Goal: Information Seeking & Learning: Learn about a topic

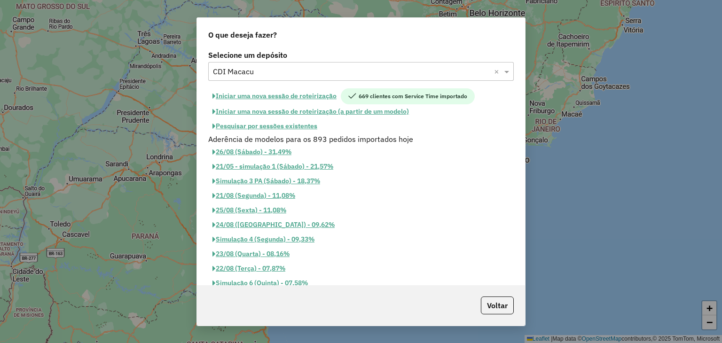
click at [248, 125] on button "Pesquisar por sessões existentes" at bounding box center [264, 126] width 113 height 15
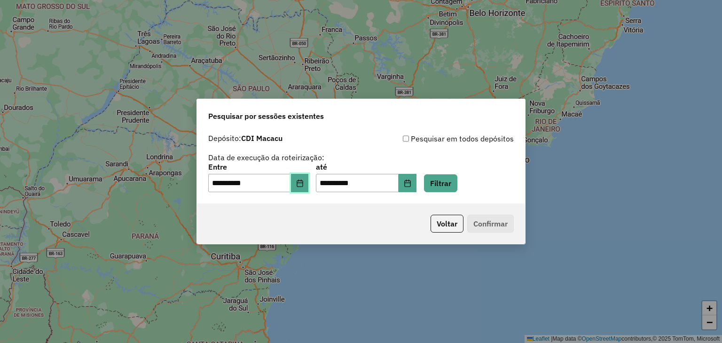
click at [304, 184] on icon "Choose Date" at bounding box center [300, 184] width 8 height 8
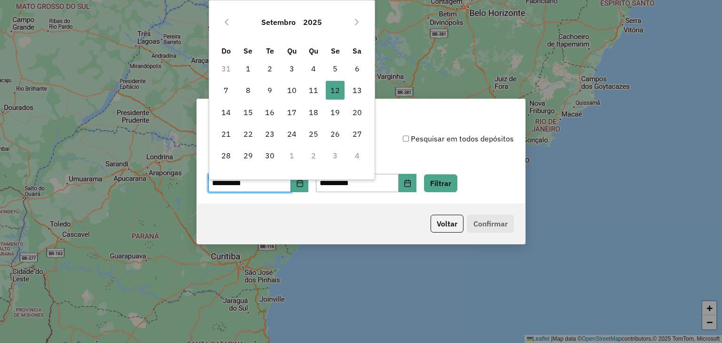
click at [347, 92] on td "13" at bounding box center [358, 90] width 22 height 22
click at [362, 92] on span "13" at bounding box center [357, 90] width 19 height 19
type input "**********"
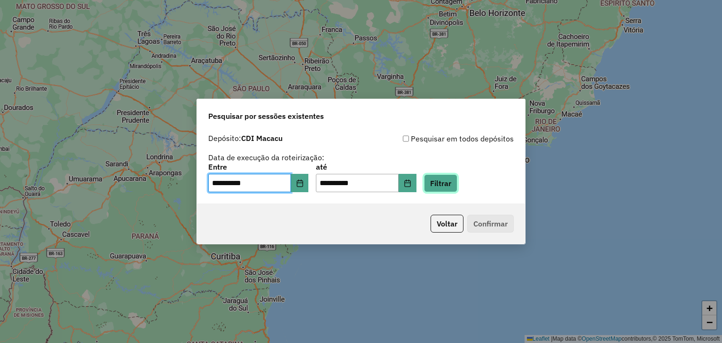
click at [458, 180] on button "Filtrar" at bounding box center [440, 184] width 33 height 18
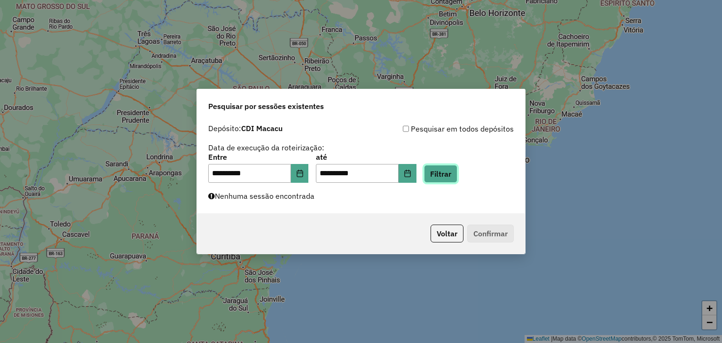
click at [458, 169] on button "Filtrar" at bounding box center [440, 174] width 33 height 18
click at [454, 181] on button "Filtrar" at bounding box center [440, 174] width 33 height 18
click at [444, 165] on button "Filtrar" at bounding box center [440, 174] width 33 height 18
click at [448, 173] on button "Filtrar" at bounding box center [440, 174] width 33 height 18
click at [444, 171] on button "Filtrar" at bounding box center [440, 174] width 33 height 18
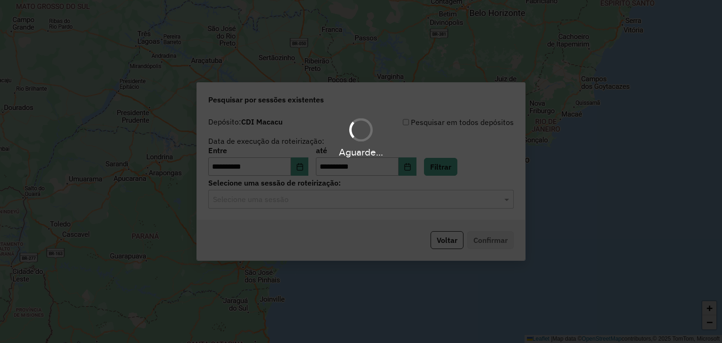
click at [357, 206] on hb-app "**********" at bounding box center [361, 171] width 722 height 343
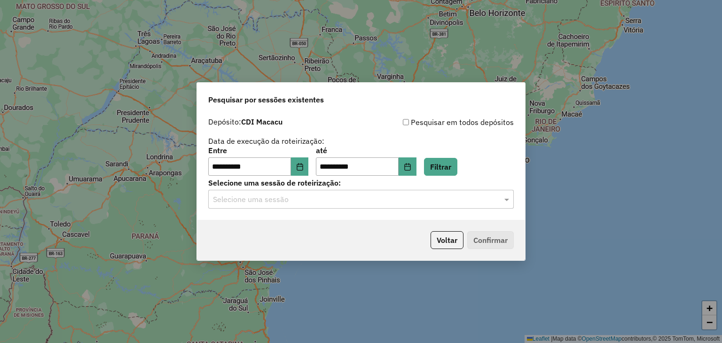
click at [352, 200] on input "text" at bounding box center [352, 199] width 278 height 11
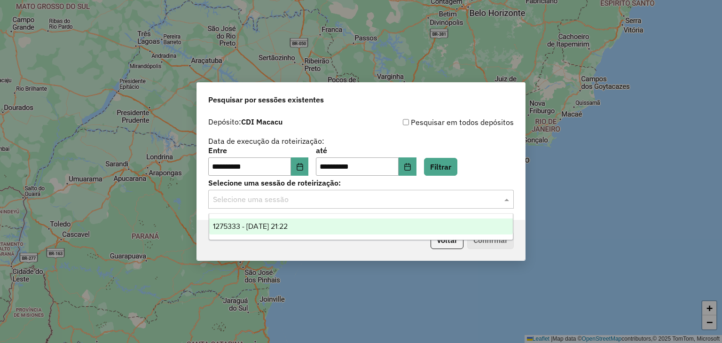
click at [340, 227] on div "1275333 - 13/09/2025 21:22" at bounding box center [361, 227] width 304 height 16
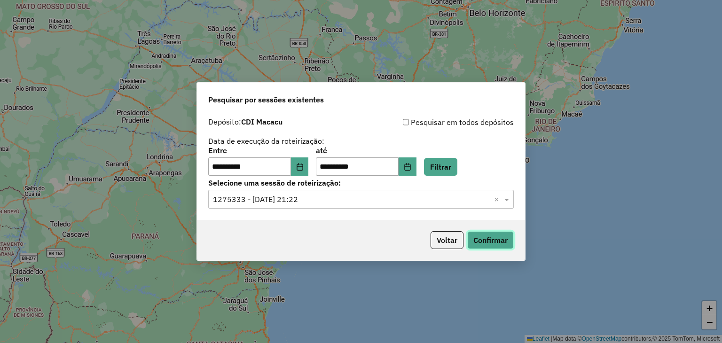
click at [485, 233] on button "Confirmar" at bounding box center [491, 240] width 47 height 18
click at [488, 243] on button "Confirmar" at bounding box center [491, 240] width 47 height 18
click at [499, 241] on button "Confirmar" at bounding box center [491, 240] width 47 height 18
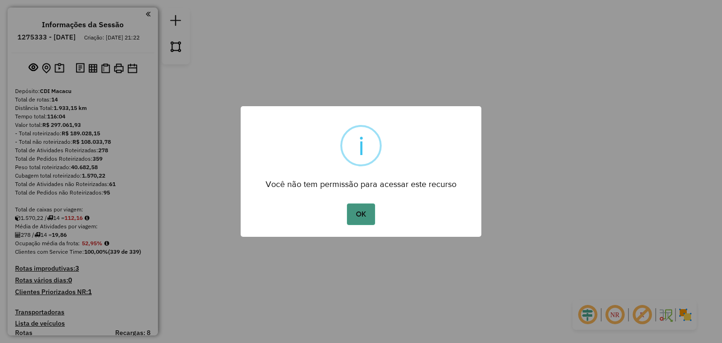
click at [363, 215] on button "OK" at bounding box center [361, 215] width 28 height 22
drag, startPoint x: 365, startPoint y: 206, endPoint x: 369, endPoint y: 199, distance: 6.9
click at [367, 204] on button "OK" at bounding box center [361, 215] width 28 height 22
click at [366, 225] on div "OK No Cancel" at bounding box center [361, 214] width 241 height 26
click at [367, 224] on button "OK" at bounding box center [361, 215] width 28 height 22
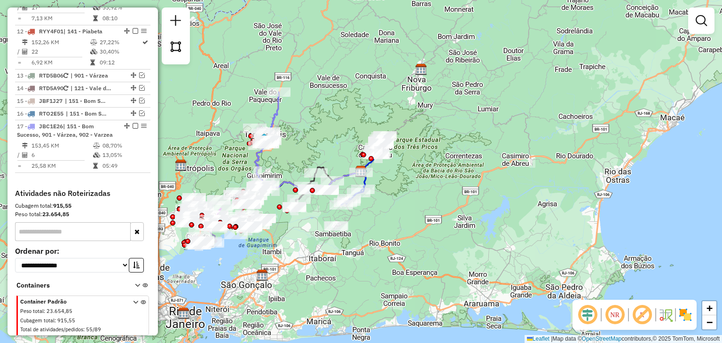
scroll to position [800, 0]
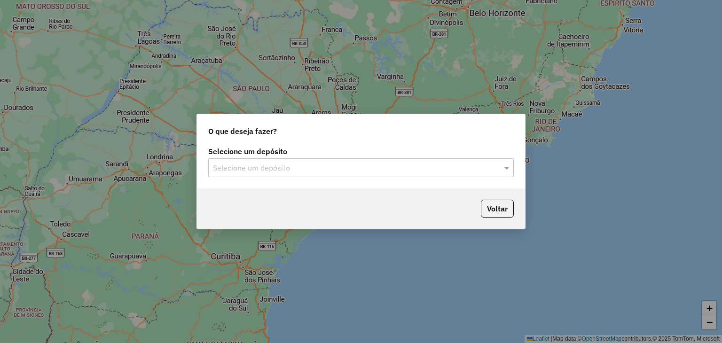
click at [290, 174] on div "Selecione um depósito" at bounding box center [361, 168] width 306 height 19
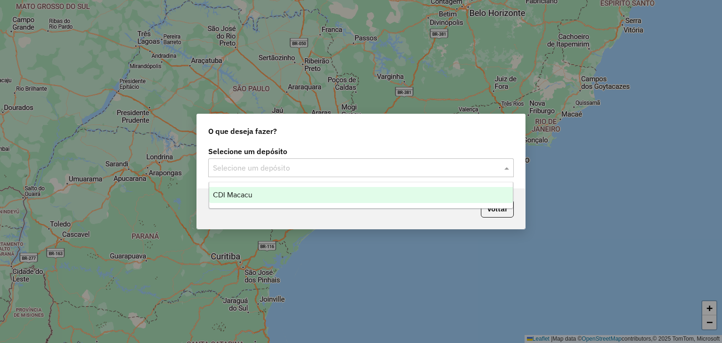
click at [274, 201] on div "CDI Macacu" at bounding box center [361, 195] width 304 height 16
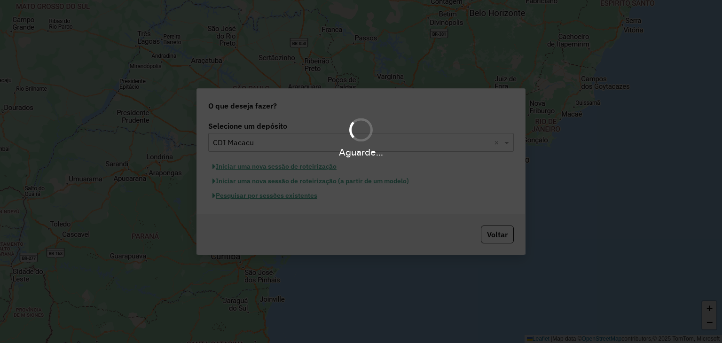
click at [266, 196] on div "Aguarde..." at bounding box center [361, 171] width 722 height 343
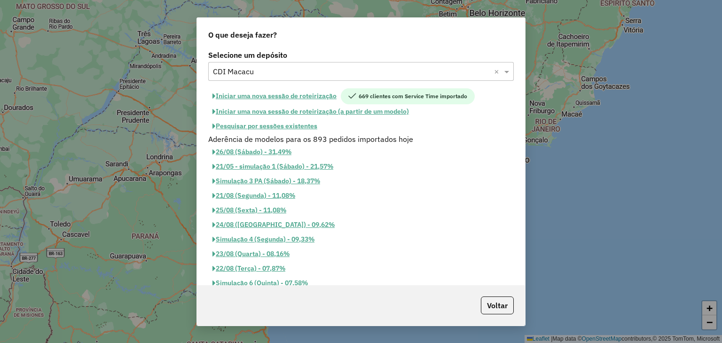
click at [262, 124] on button "Pesquisar por sessões existentes" at bounding box center [264, 126] width 113 height 15
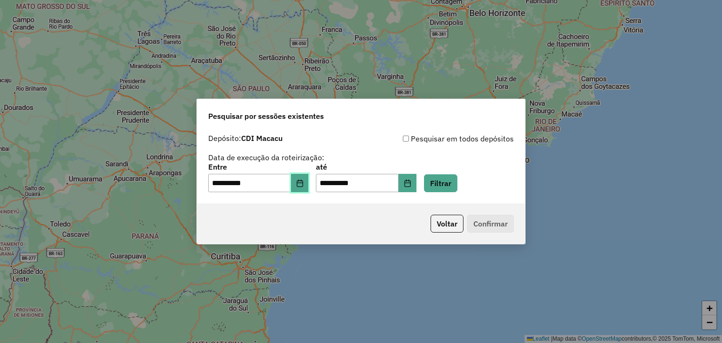
click at [304, 186] on icon "Choose Date" at bounding box center [300, 184] width 8 height 8
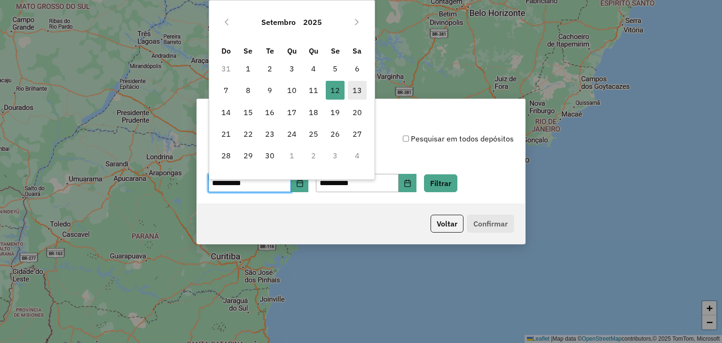
click at [352, 87] on span "13" at bounding box center [357, 90] width 19 height 19
type input "**********"
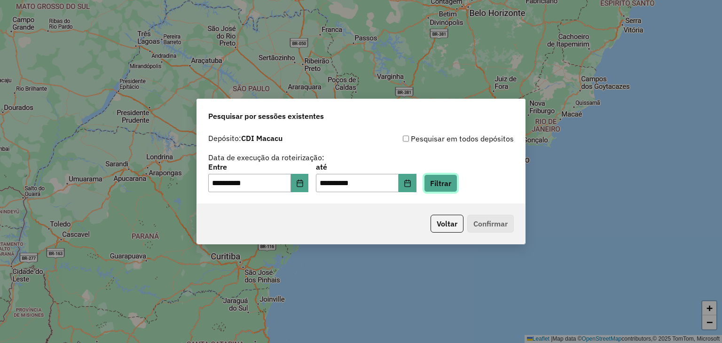
click at [458, 185] on button "Filtrar" at bounding box center [440, 184] width 33 height 18
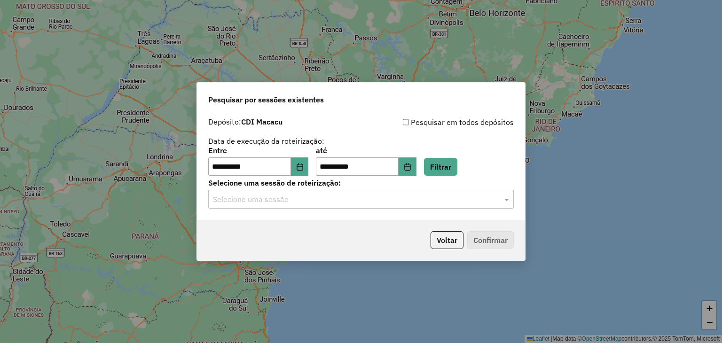
drag, startPoint x: 347, startPoint y: 202, endPoint x: 344, endPoint y: 210, distance: 8.3
click at [346, 202] on input "text" at bounding box center [352, 199] width 278 height 11
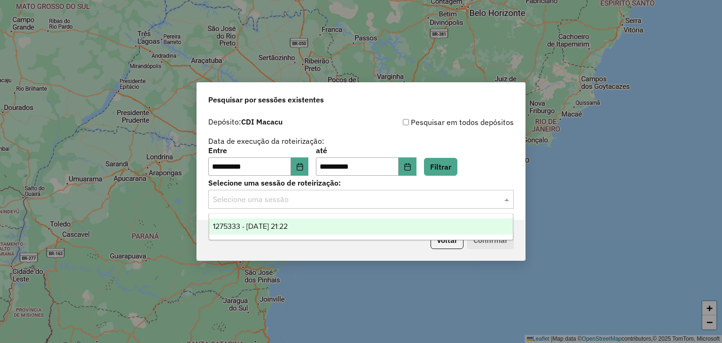
click at [340, 226] on div "1275333 - 13/09/2025 21:22" at bounding box center [361, 227] width 304 height 16
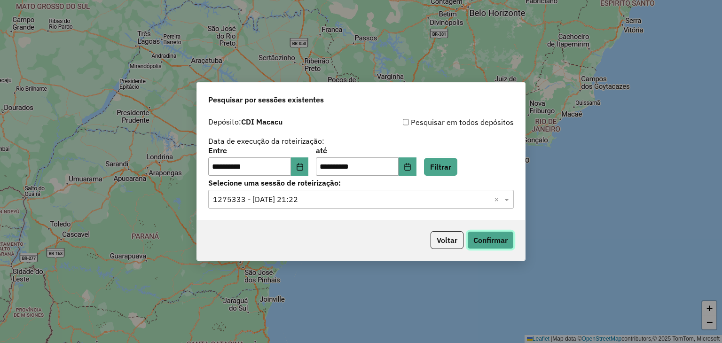
click at [492, 245] on button "Confirmar" at bounding box center [491, 240] width 47 height 18
click at [489, 240] on button "Confirmar" at bounding box center [491, 240] width 47 height 18
click at [491, 236] on button "Confirmar" at bounding box center [491, 240] width 47 height 18
click at [458, 166] on button "Filtrar" at bounding box center [440, 167] width 33 height 18
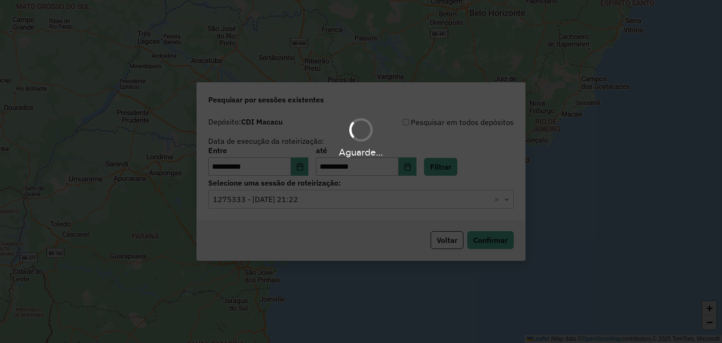
click at [293, 197] on div "Aguarde..." at bounding box center [361, 171] width 722 height 343
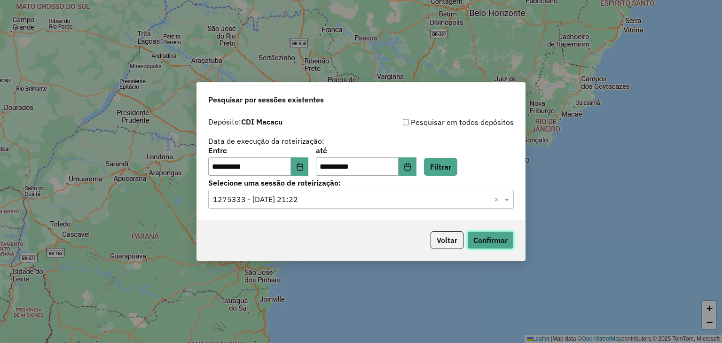
click at [475, 243] on button "Confirmar" at bounding box center [491, 240] width 47 height 18
click at [447, 156] on div "**********" at bounding box center [361, 161] width 306 height 29
click at [450, 159] on button "Filtrar" at bounding box center [440, 167] width 33 height 18
click at [480, 246] on button "Confirmar" at bounding box center [491, 240] width 47 height 18
click at [493, 234] on button "Confirmar" at bounding box center [491, 240] width 47 height 18
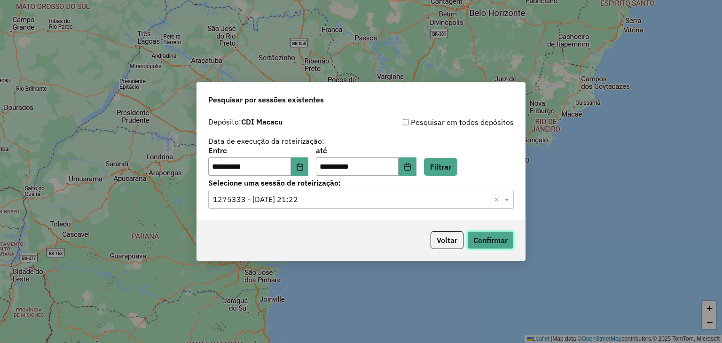
click at [496, 232] on button "Confirmar" at bounding box center [491, 240] width 47 height 18
click at [457, 164] on button "Filtrar" at bounding box center [440, 167] width 33 height 18
click at [486, 240] on button "Confirmar" at bounding box center [491, 240] width 47 height 18
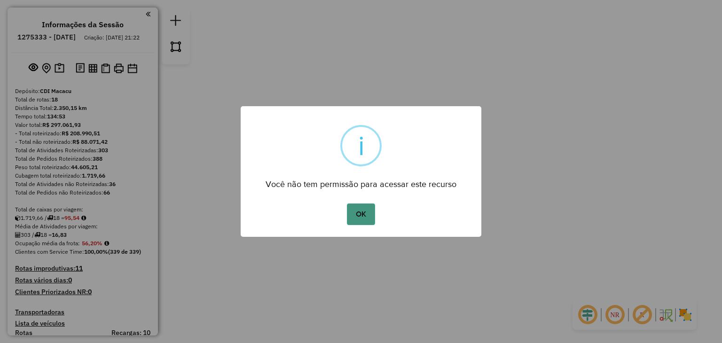
click at [369, 221] on button "OK" at bounding box center [361, 215] width 28 height 22
click at [374, 219] on button "OK" at bounding box center [361, 215] width 28 height 22
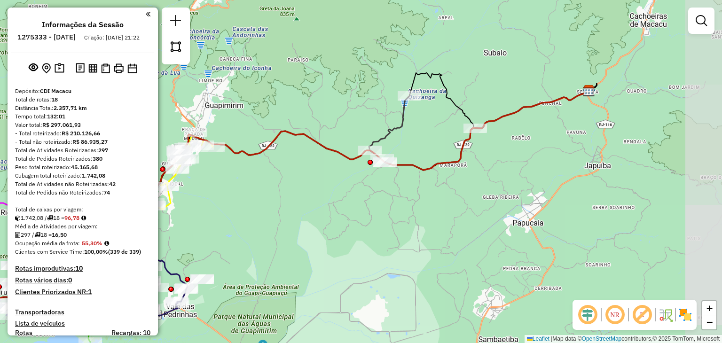
drag, startPoint x: 630, startPoint y: 184, endPoint x: 523, endPoint y: 193, distance: 107.7
click at [523, 193] on div "Janela de atendimento Grade de atendimento Capacidade Transportadoras Veículos …" at bounding box center [361, 171] width 722 height 343
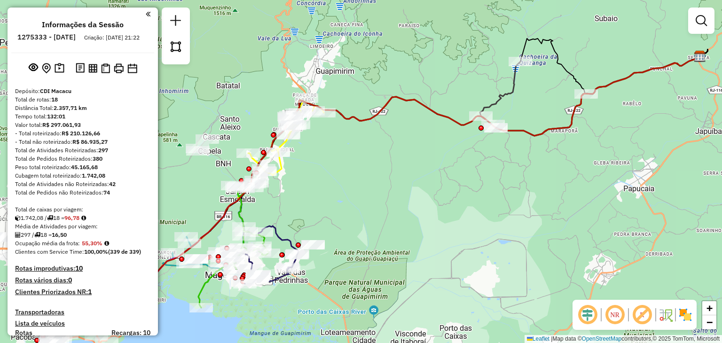
drag, startPoint x: 340, startPoint y: 229, endPoint x: 509, endPoint y: 167, distance: 180.6
click at [510, 167] on div "Janela de atendimento Grade de atendimento Capacidade Transportadoras Veículos …" at bounding box center [361, 171] width 722 height 343
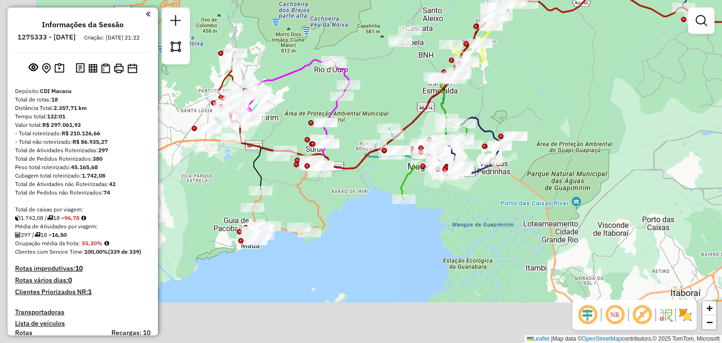
drag, startPoint x: 499, startPoint y: 169, endPoint x: 599, endPoint y: 119, distance: 111.7
click at [598, 119] on div "Janela de atendimento Grade de atendimento Capacidade Transportadoras Veículos …" at bounding box center [361, 171] width 722 height 343
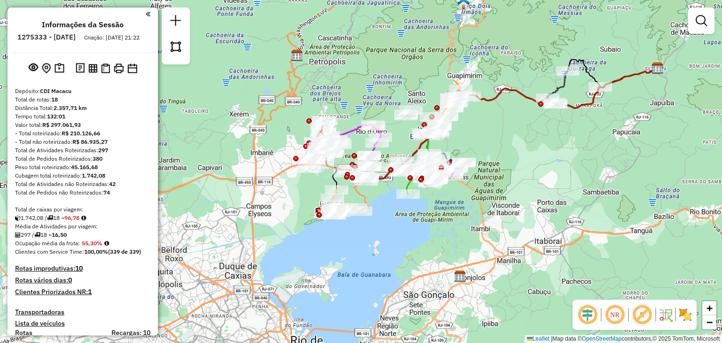
drag, startPoint x: 400, startPoint y: 209, endPoint x: 361, endPoint y: 234, distance: 46.3
click at [361, 234] on div "Janela de atendimento Grade de atendimento Capacidade Transportadoras Veículos …" at bounding box center [361, 171] width 722 height 343
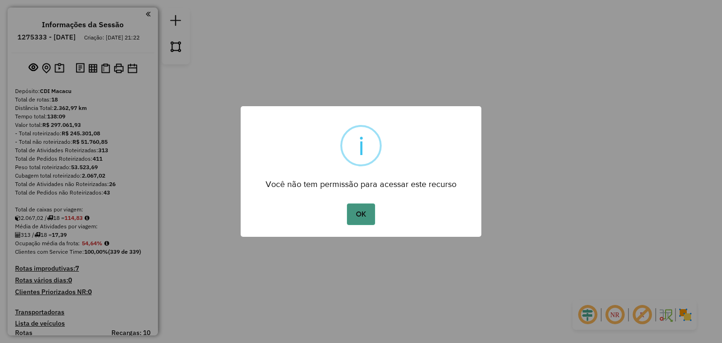
click at [356, 207] on button "OK" at bounding box center [361, 215] width 28 height 22
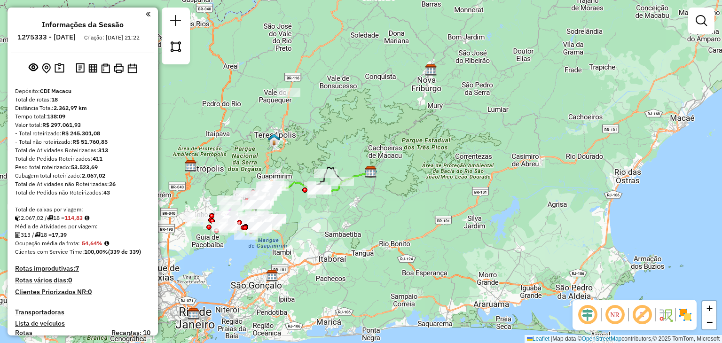
drag, startPoint x: 254, startPoint y: 267, endPoint x: 277, endPoint y: 263, distance: 23.4
click at [277, 263] on div "Janela de atendimento Grade de atendimento Capacidade Transportadoras Veículos …" at bounding box center [361, 171] width 722 height 343
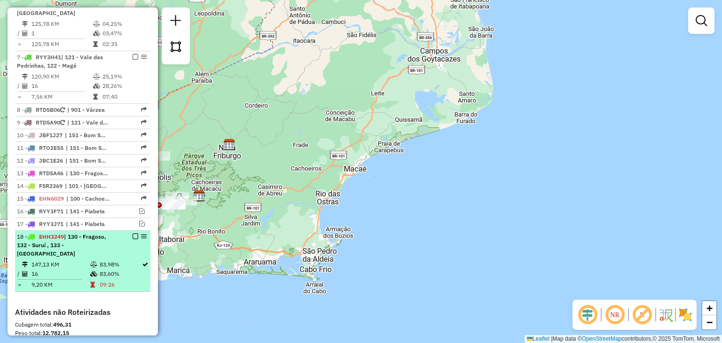
scroll to position [564, 0]
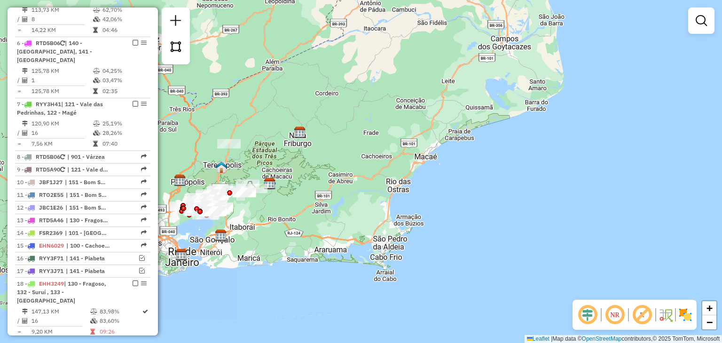
drag, startPoint x: 331, startPoint y: 196, endPoint x: 397, endPoint y: 177, distance: 68.5
click at [396, 178] on div "Janela de atendimento Grade de atendimento Capacidade Transportadoras Veículos …" at bounding box center [361, 171] width 722 height 343
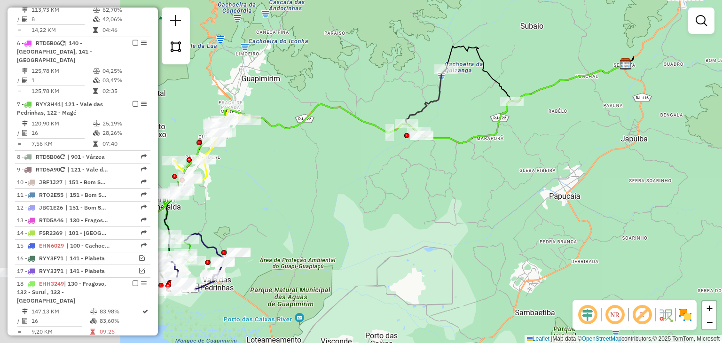
drag, startPoint x: 278, startPoint y: 204, endPoint x: 451, endPoint y: 175, distance: 175.6
click at [450, 175] on div "Janela de atendimento Grade de atendimento Capacidade Transportadoras Veículos …" at bounding box center [361, 171] width 722 height 343
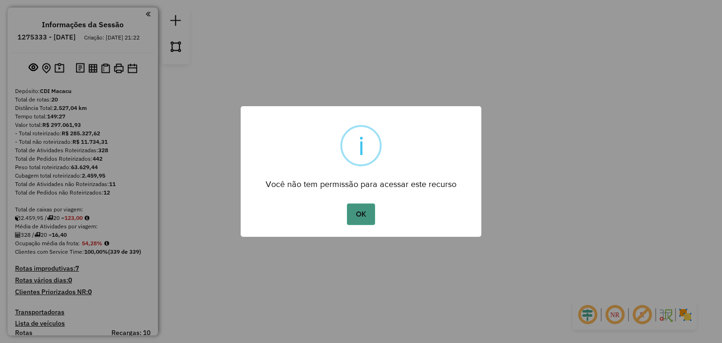
click at [352, 212] on button "OK" at bounding box center [361, 215] width 28 height 22
click at [373, 219] on button "OK" at bounding box center [361, 215] width 28 height 22
click at [366, 216] on button "OK" at bounding box center [361, 215] width 28 height 22
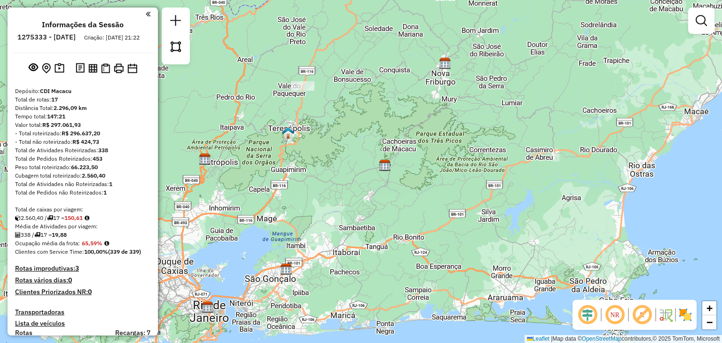
drag, startPoint x: 310, startPoint y: 268, endPoint x: 440, endPoint y: 228, distance: 136.2
click at [440, 228] on div "Janela de atendimento Grade de atendimento Capacidade Transportadoras Veículos …" at bounding box center [361, 171] width 722 height 343
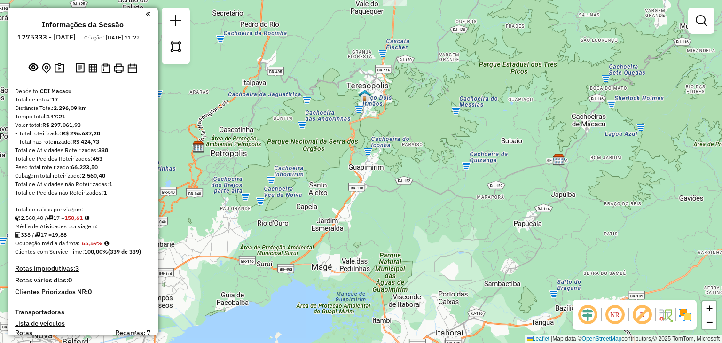
drag, startPoint x: 445, startPoint y: 96, endPoint x: 437, endPoint y: 185, distance: 89.8
click at [437, 185] on div "Janela de atendimento Grade de atendimento Capacidade Transportadoras Veículos …" at bounding box center [361, 171] width 722 height 343
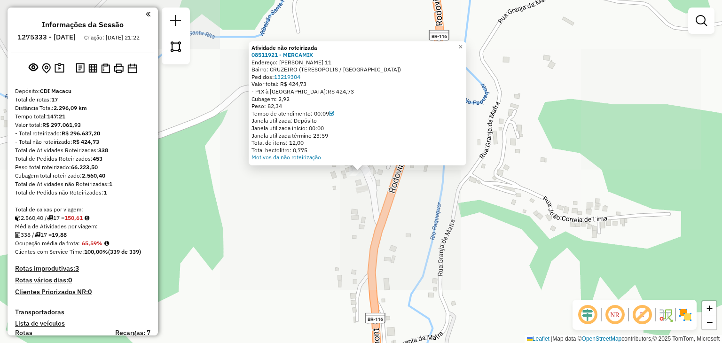
click at [394, 206] on div "Atividade não roteirizada 08511921 - MERCAMIX Endereço: ADELINO DIAS 11 Bairro:…" at bounding box center [361, 171] width 722 height 343
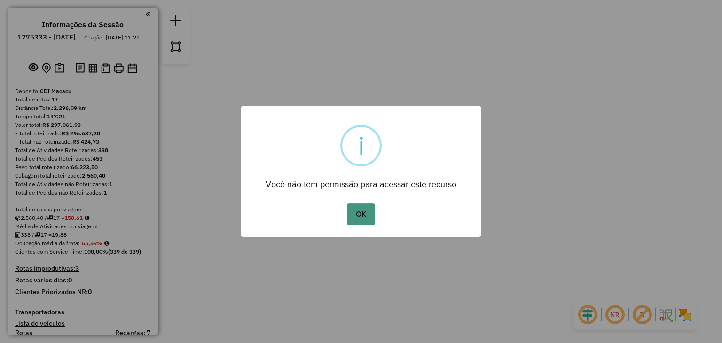
click at [365, 220] on button "OK" at bounding box center [361, 215] width 28 height 22
click at [370, 212] on button "OK" at bounding box center [361, 215] width 28 height 22
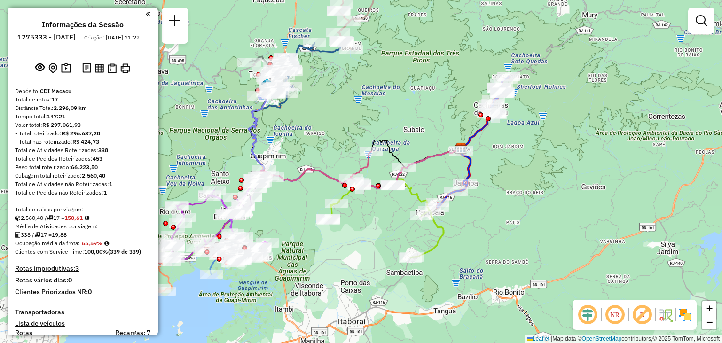
drag, startPoint x: 384, startPoint y: 72, endPoint x: 388, endPoint y: 124, distance: 51.8
click at [388, 124] on div "Janela de atendimento Grade de atendimento Capacidade Transportadoras Veículos …" at bounding box center [361, 171] width 722 height 343
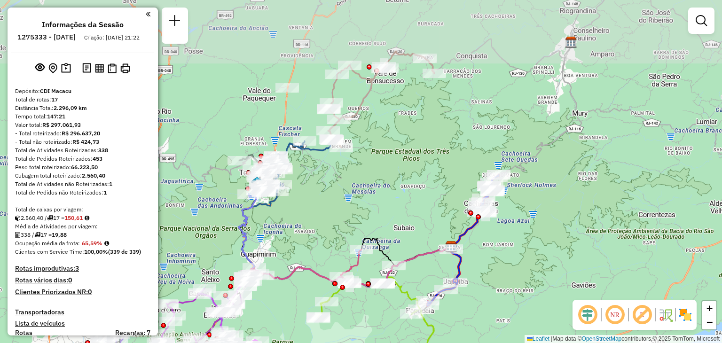
drag, startPoint x: 356, startPoint y: 167, endPoint x: 318, endPoint y: 222, distance: 66.3
click at [319, 222] on div "Janela de atendimento Grade de atendimento Capacidade Transportadoras Veículos …" at bounding box center [361, 171] width 722 height 343
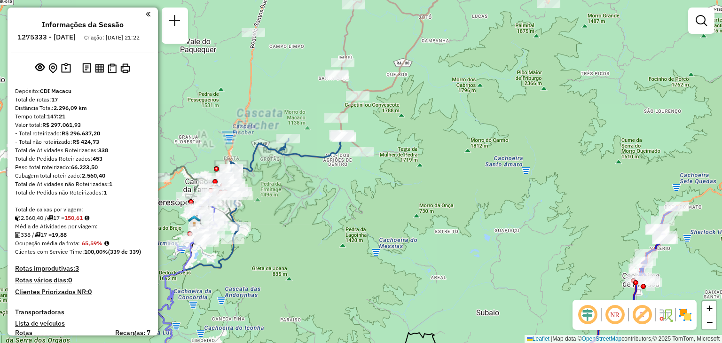
drag, startPoint x: 290, startPoint y: 226, endPoint x: 361, endPoint y: 196, distance: 77.1
click at [361, 196] on div "Janela de atendimento Grade de atendimento Capacidade Transportadoras Veículos …" at bounding box center [361, 171] width 722 height 343
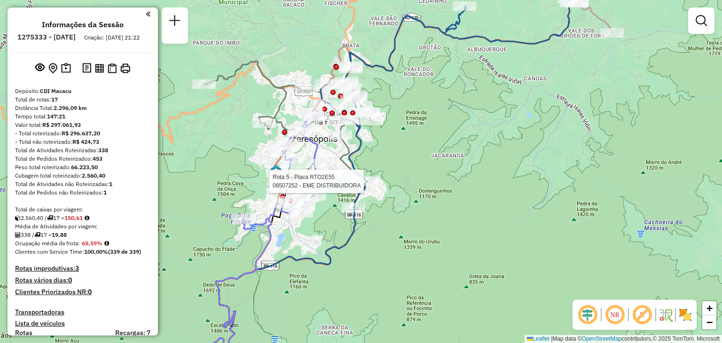
select select "**********"
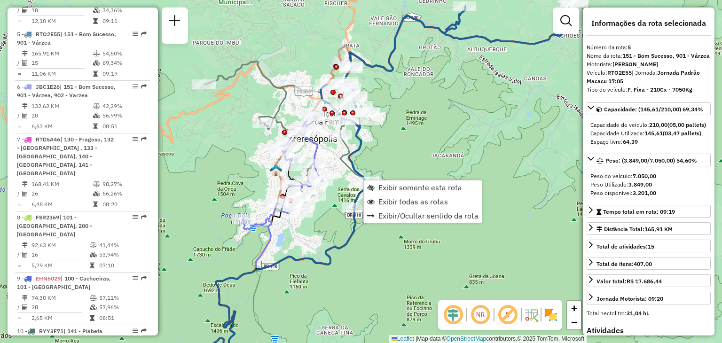
scroll to position [570, 0]
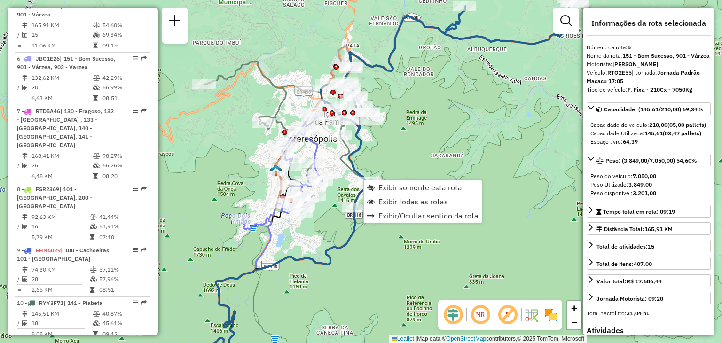
click at [456, 153] on div "Rota 5 - Placa RTO2E55 08507252 - EME DISTRIBUIDORA Janela de atendimento Grade…" at bounding box center [361, 171] width 722 height 343
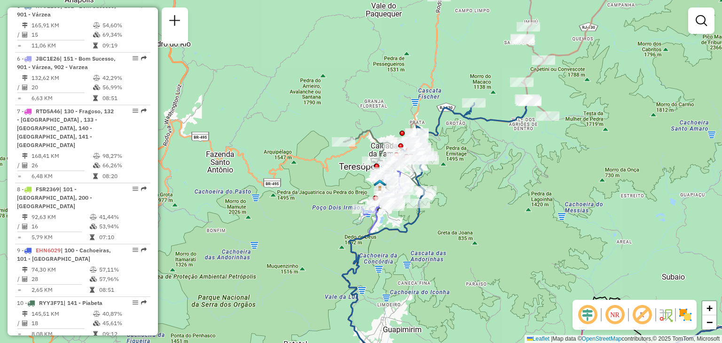
drag, startPoint x: 481, startPoint y: 222, endPoint x: 440, endPoint y: 41, distance: 184.7
click at [441, 43] on div "Rota 2 - Placa RTD5B06 08514950 - [PERSON_NAME] 6 - Placa JBC1E26 08505174 - [P…" at bounding box center [361, 171] width 722 height 343
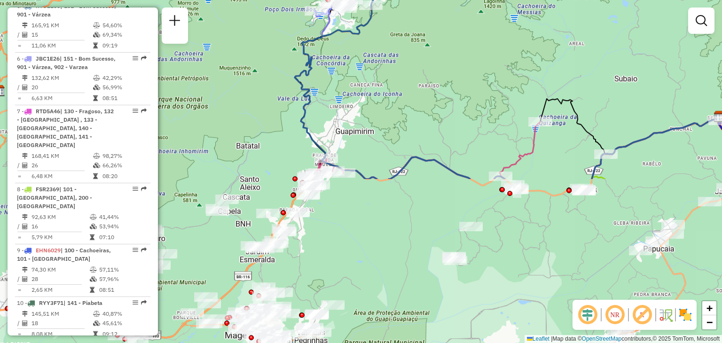
drag, startPoint x: 498, startPoint y: 207, endPoint x: 515, endPoint y: 177, distance: 34.1
click at [515, 177] on div "Rota 17 - Placa ELF3462 91039715 - BAR DA [PERSON_NAME] de atendimento Grade de…" at bounding box center [361, 171] width 722 height 343
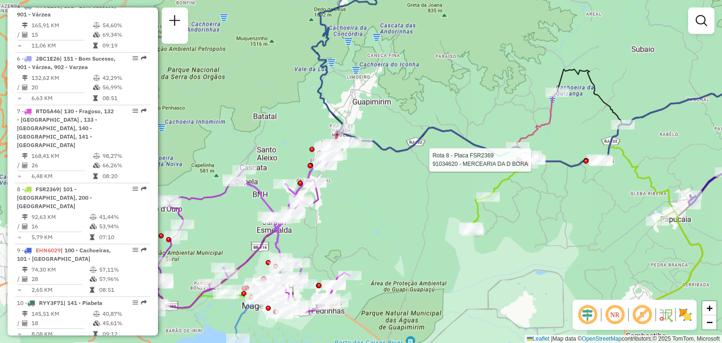
click at [539, 214] on div "Rota 8 - Placa FSR2369 91034620 - MERCEARIA DA D BORA Janela de atendimento Gra…" at bounding box center [361, 171] width 722 height 343
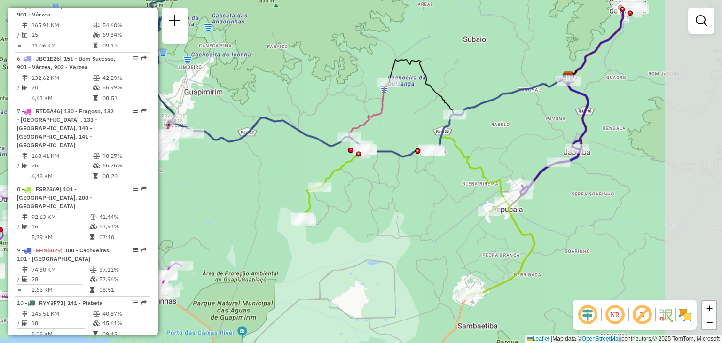
drag, startPoint x: 587, startPoint y: 262, endPoint x: 479, endPoint y: 238, distance: 110.7
click at [483, 251] on div "Janela de atendimento Grade de atendimento Capacidade Transportadoras Veículos …" at bounding box center [361, 171] width 722 height 343
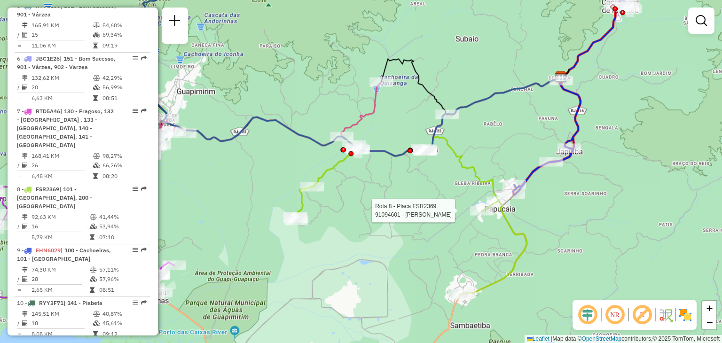
select select "**********"
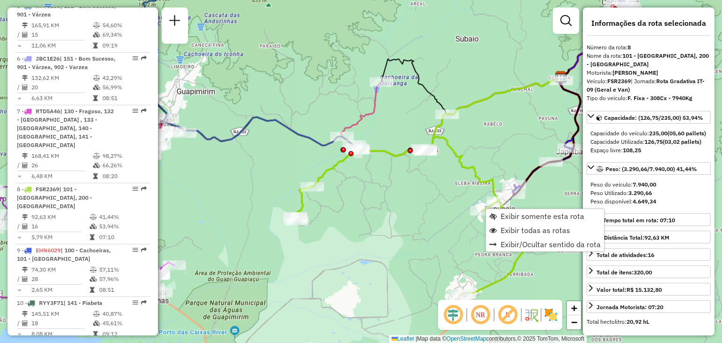
scroll to position [737, 0]
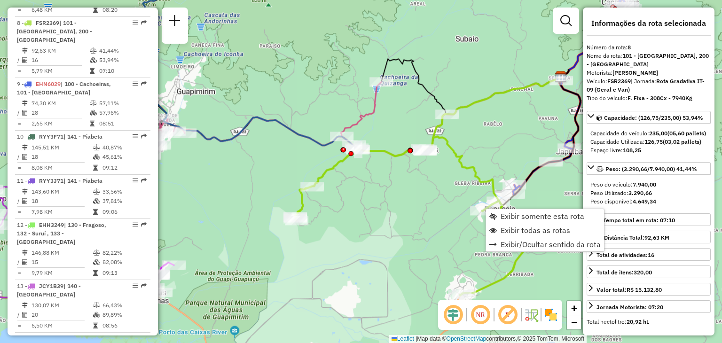
click at [500, 147] on div "Janela de atendimento Grade de atendimento Capacidade Transportadoras Veículos …" at bounding box center [361, 171] width 722 height 343
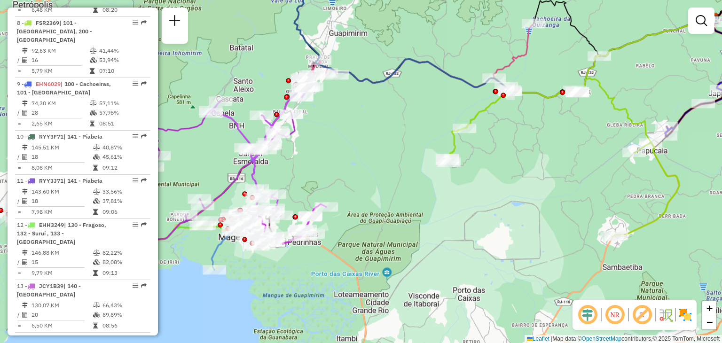
drag, startPoint x: 332, startPoint y: 197, endPoint x: 469, endPoint y: 166, distance: 140.8
click at [491, 158] on div "Janela de atendimento Grade de atendimento Capacidade Transportadoras Veículos …" at bounding box center [361, 171] width 722 height 343
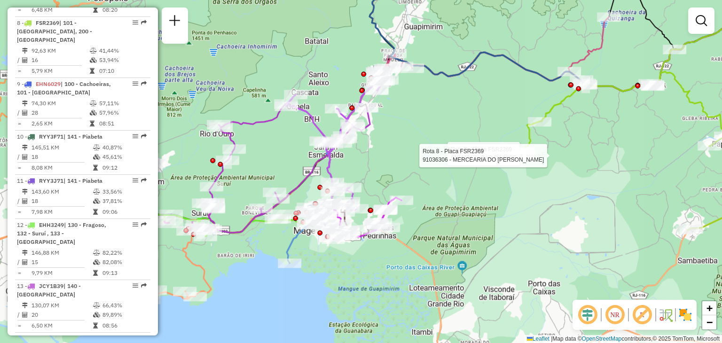
drag, startPoint x: 193, startPoint y: 149, endPoint x: 280, endPoint y: 117, distance: 93.2
click at [280, 119] on hb-router-mapa "Informações da Sessão 1275333 - [DATE] Criação: [DATE] 21:22 Depósito: CDI Maca…" at bounding box center [361, 171] width 722 height 343
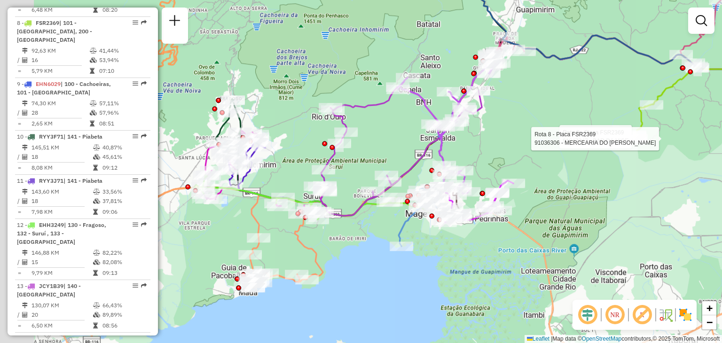
drag, startPoint x: 284, startPoint y: 75, endPoint x: 437, endPoint y: 64, distance: 153.2
click at [450, 55] on div "Rota 8 - Placa FSR2369 91047247 - BAR DA NICE Rota 8 - Placa FSR2369 91036306 -…" at bounding box center [361, 171] width 722 height 343
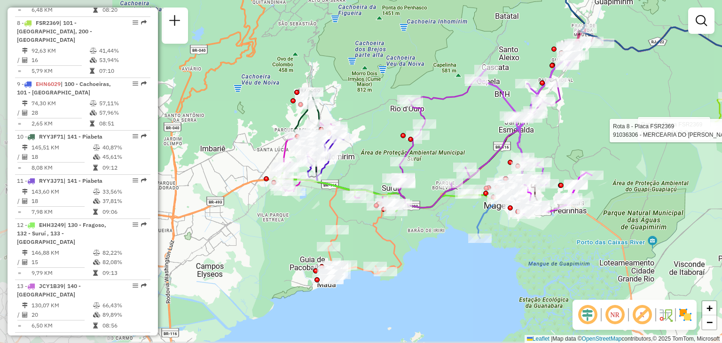
click at [429, 66] on div "Rota 8 - Placa FSR2369 91047247 - BAR DA NICE Rota 8 - Placa FSR2369 91036306 -…" at bounding box center [361, 171] width 722 height 343
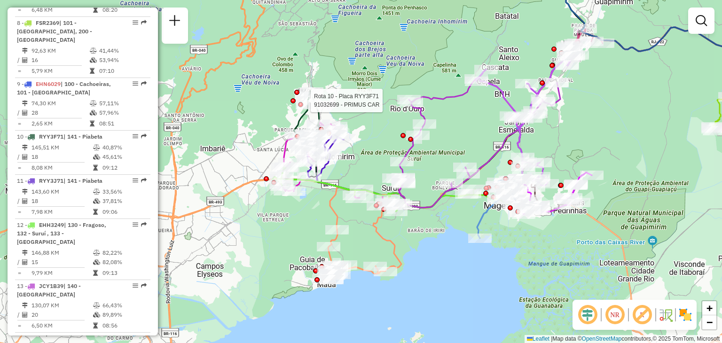
select select "**********"
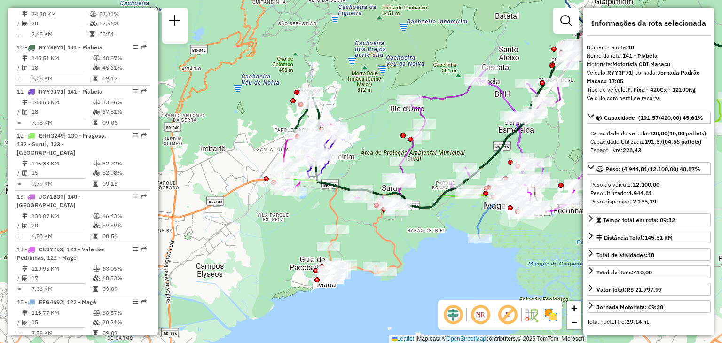
scroll to position [842, 0]
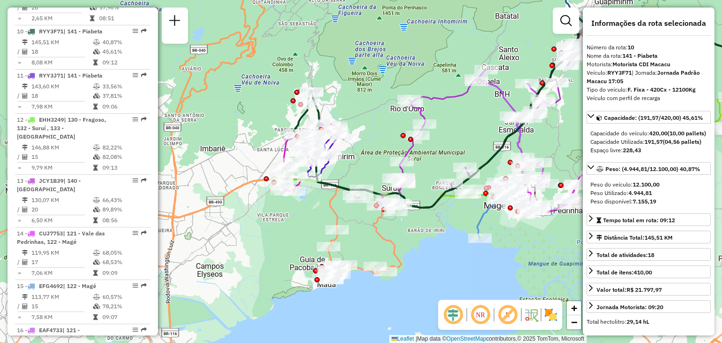
click at [643, 98] on div "Veículo com perfil de recarga" at bounding box center [649, 98] width 124 height 8
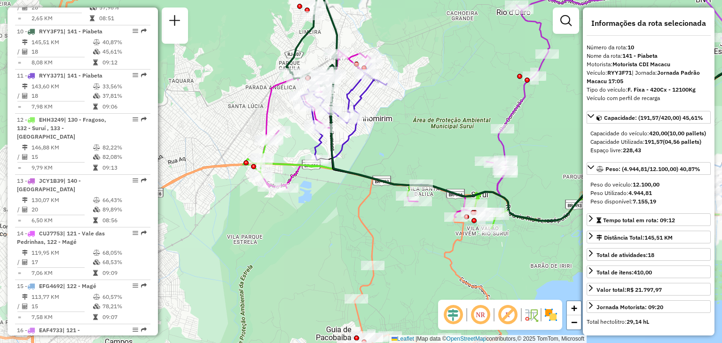
click at [412, 188] on div "Janela de atendimento Grade de atendimento Capacidade Transportadoras Veículos …" at bounding box center [361, 171] width 722 height 343
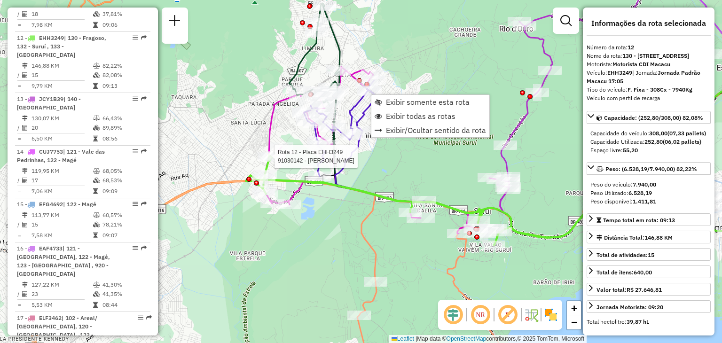
scroll to position [929, 0]
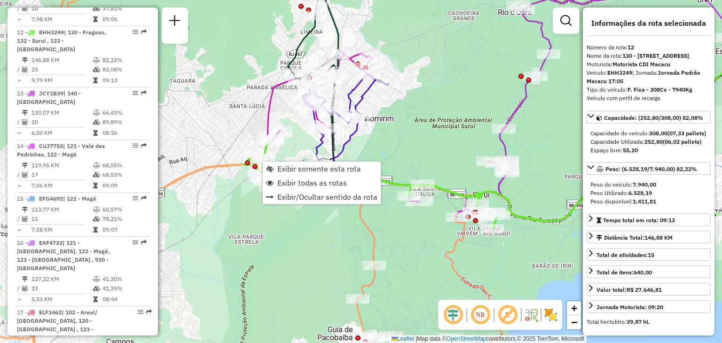
drag, startPoint x: 438, startPoint y: 290, endPoint x: 415, endPoint y: 197, distance: 95.9
click at [429, 213] on div "Janela de atendimento Grade de atendimento Capacidade Transportadoras Veículos …" at bounding box center [361, 171] width 722 height 343
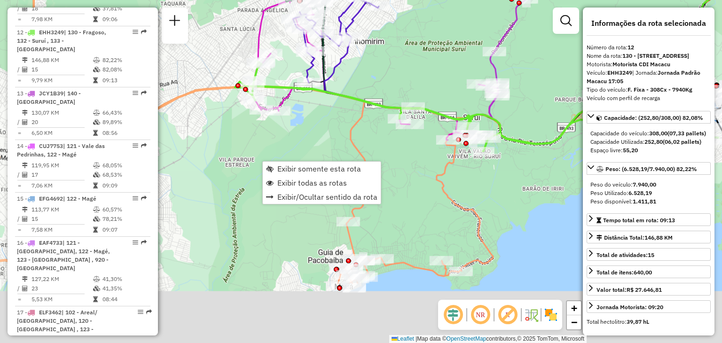
click at [415, 197] on div "Janela de atendimento Grade de atendimento Capacidade Transportadoras Veículos …" at bounding box center [361, 171] width 722 height 343
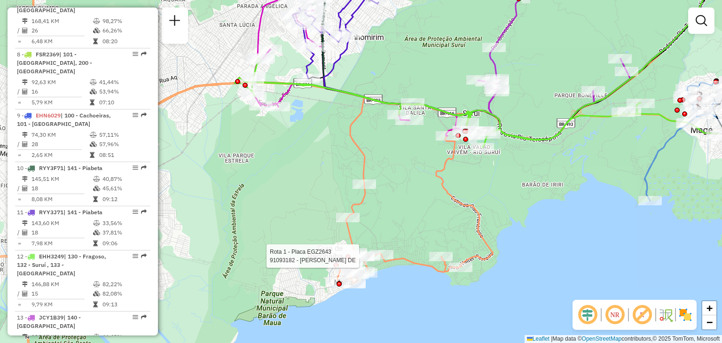
select select "**********"
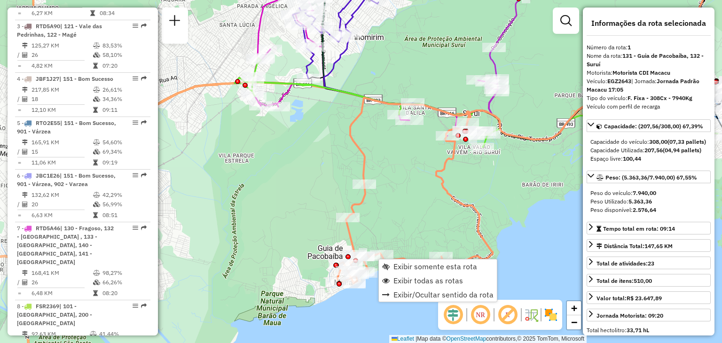
scroll to position [369, 0]
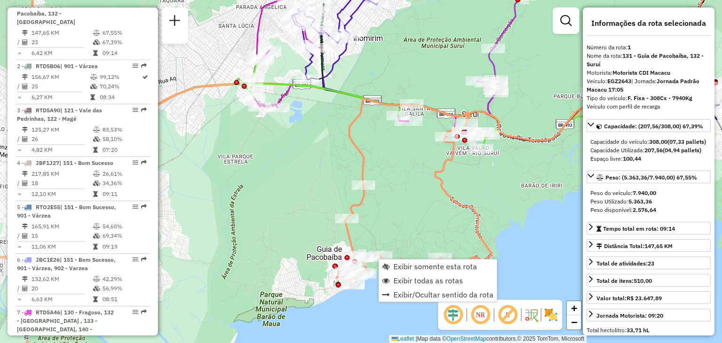
drag, startPoint x: 412, startPoint y: 190, endPoint x: 264, endPoint y: 289, distance: 177.6
click at [264, 289] on div "Janela de atendimento Grade de atendimento Capacidade Transportadoras Veículos …" at bounding box center [361, 171] width 722 height 343
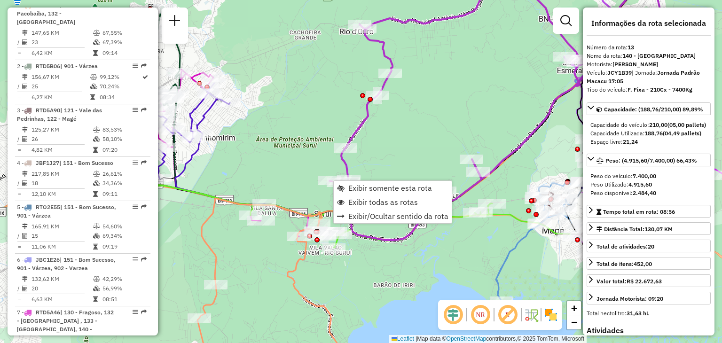
scroll to position [982, 0]
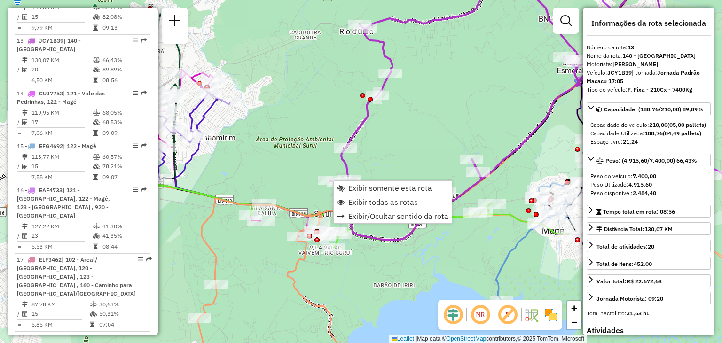
click at [296, 175] on div "Rota 7 - Placa RTD5A46 91035071 - PETISCOS DA [PERSON_NAME] de atendimento Grad…" at bounding box center [361, 171] width 722 height 343
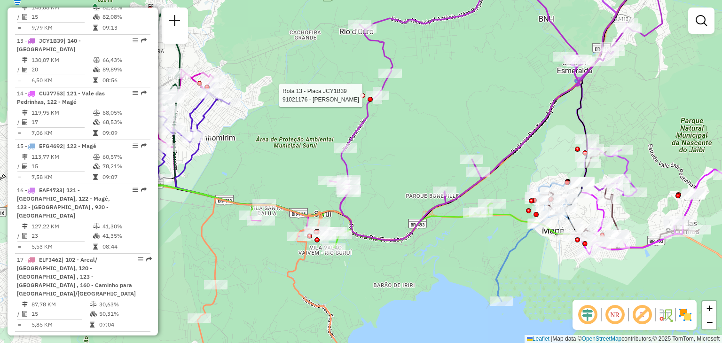
select select "**********"
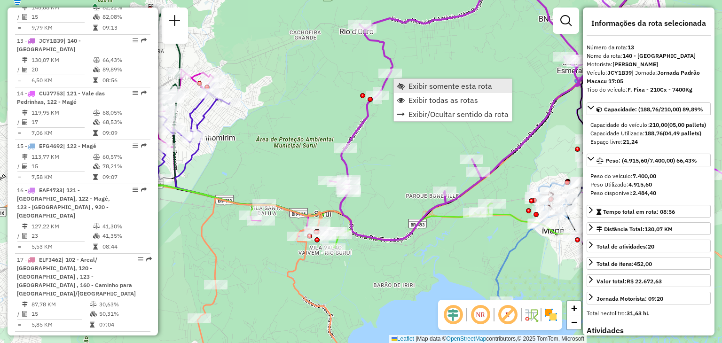
click at [412, 87] on span "Exibir somente esta rota" at bounding box center [451, 86] width 84 height 8
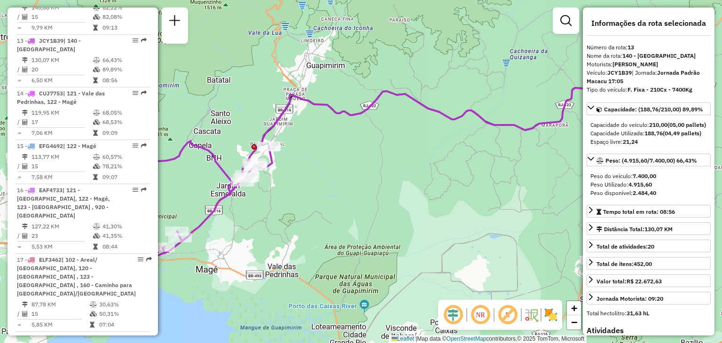
drag, startPoint x: 396, startPoint y: 196, endPoint x: 502, endPoint y: 157, distance: 112.8
click at [502, 157] on div "Janela de atendimento Grade de atendimento Capacidade Transportadoras Veículos …" at bounding box center [361, 171] width 722 height 343
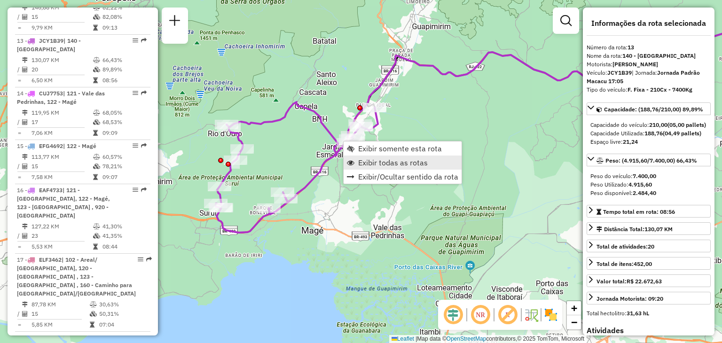
click at [384, 165] on span "Exibir todas as rotas" at bounding box center [393, 163] width 70 height 8
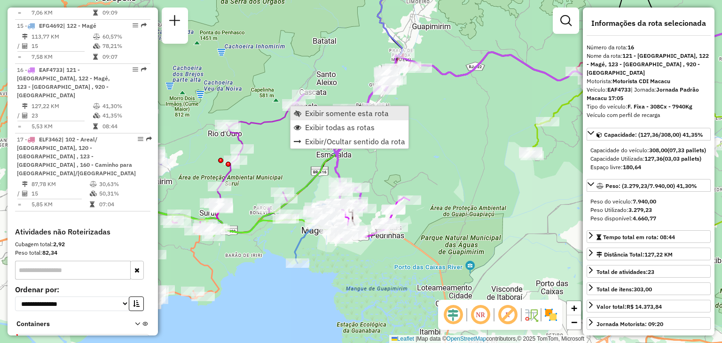
scroll to position [1132, 0]
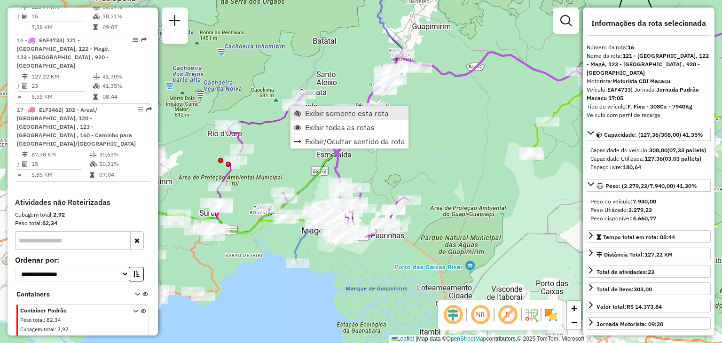
click at [325, 114] on span "Exibir somente esta rota" at bounding box center [347, 114] width 84 height 8
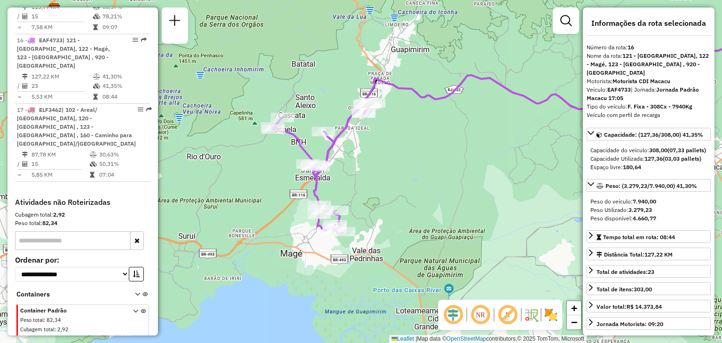
drag, startPoint x: 280, startPoint y: 194, endPoint x: 433, endPoint y: 153, distance: 158.7
click at [433, 153] on div "Janela de atendimento Grade de atendimento Capacidade Transportadoras Veículos …" at bounding box center [361, 171] width 722 height 343
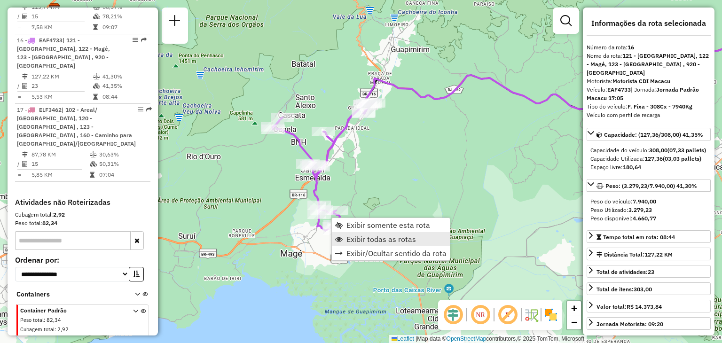
click at [367, 237] on span "Exibir todas as rotas" at bounding box center [382, 240] width 70 height 8
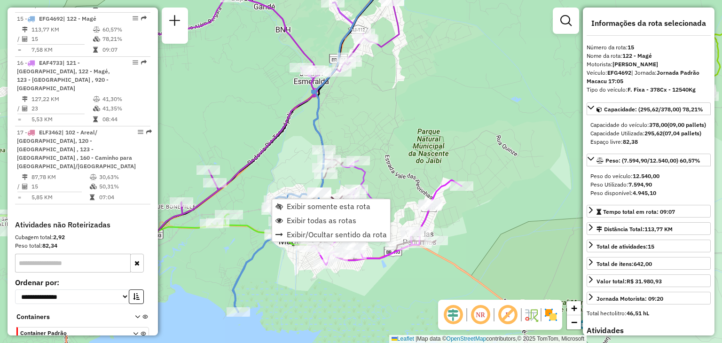
scroll to position [1087, 0]
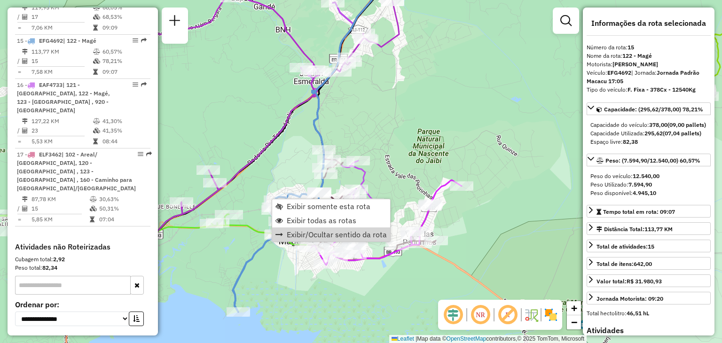
click at [282, 283] on div "Janela de atendimento Grade de atendimento Capacidade Transportadoras Veículos …" at bounding box center [361, 171] width 722 height 343
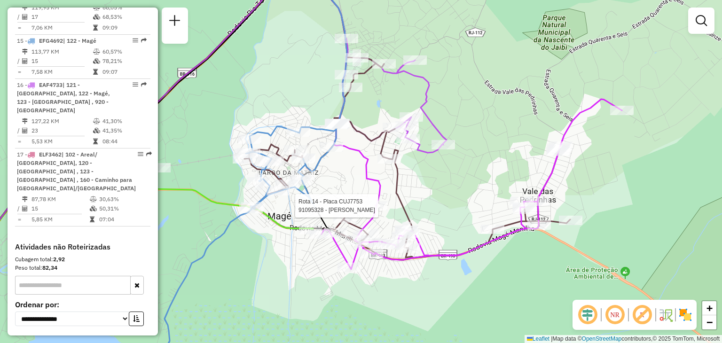
select select "**********"
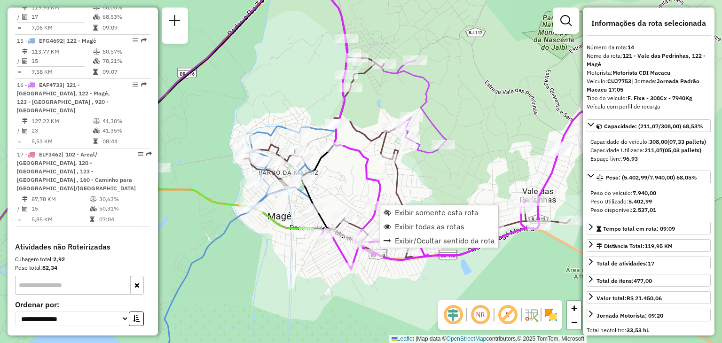
scroll to position [1035, 0]
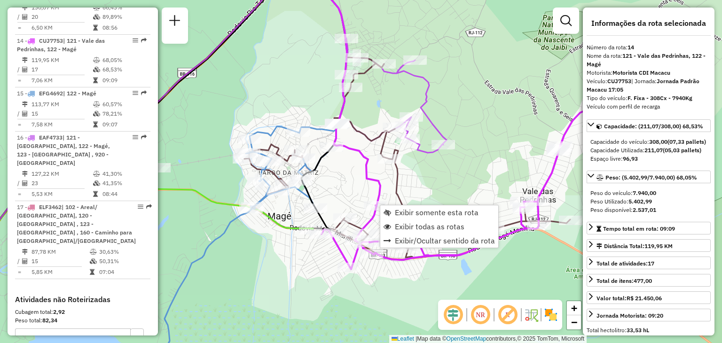
drag, startPoint x: 431, startPoint y: 177, endPoint x: 436, endPoint y: 179, distance: 5.5
click at [431, 177] on div "Janela de atendimento Grade de atendimento Capacidade Transportadoras Veículos …" at bounding box center [361, 171] width 722 height 343
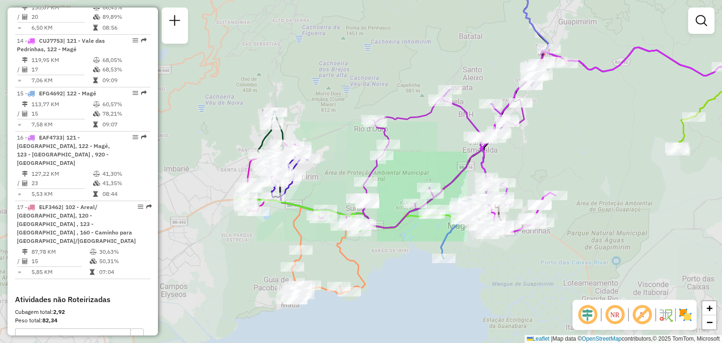
drag, startPoint x: 605, startPoint y: 203, endPoint x: 245, endPoint y: 222, distance: 360.8
click at [245, 222] on div "Janela de atendimento Grade de atendimento Capacidade Transportadoras Veículos …" at bounding box center [361, 171] width 722 height 343
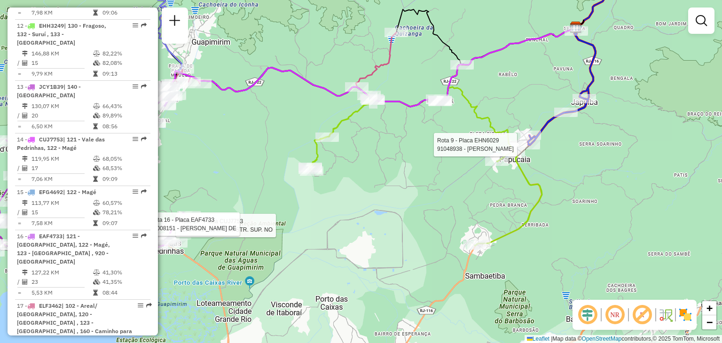
select select "**********"
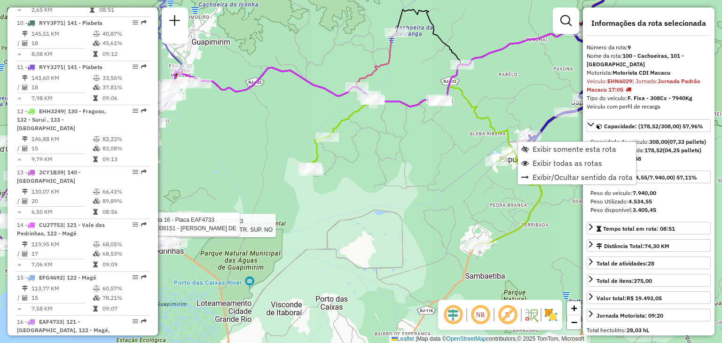
scroll to position [789, 0]
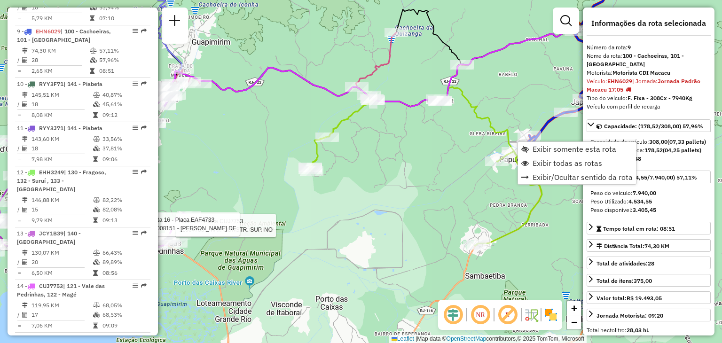
click at [444, 139] on div "Rota 14 - Placa CUJ7753 91004783 - MAT. CONSTR. SUP. NO Rota 16 - Placa EAF4733…" at bounding box center [361, 171] width 722 height 343
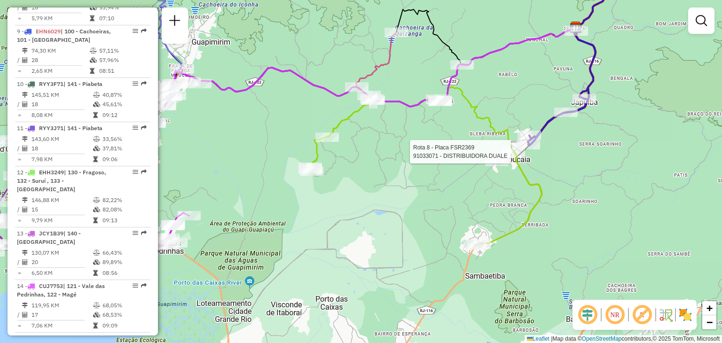
select select "**********"
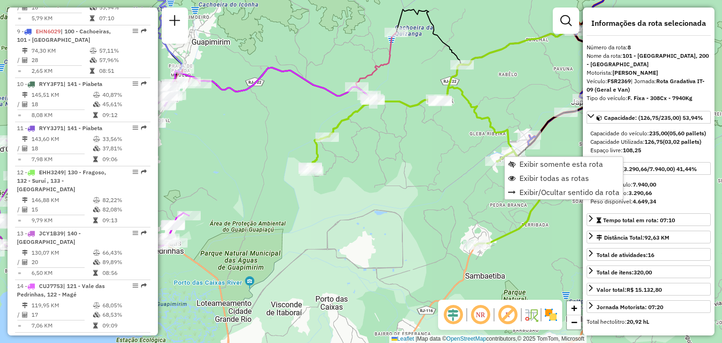
scroll to position [737, 0]
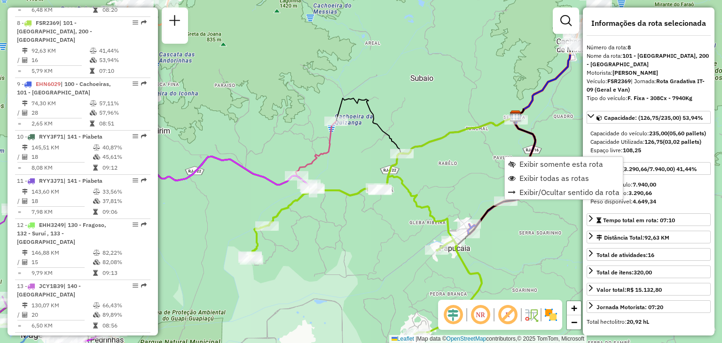
drag, startPoint x: 507, startPoint y: 94, endPoint x: 448, endPoint y: 180, distance: 104.5
click at [448, 180] on div "Janela de atendimento Grade de atendimento Capacidade Transportadoras Veículos …" at bounding box center [361, 171] width 722 height 343
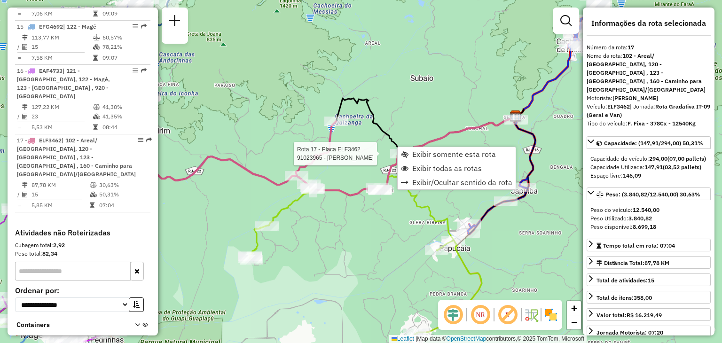
scroll to position [1140, 0]
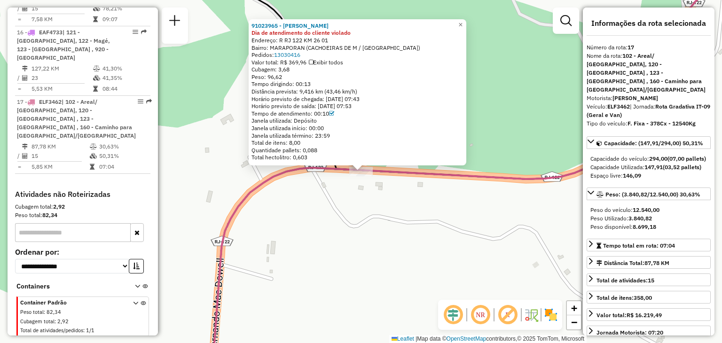
click at [397, 213] on div "91023965 - [PERSON_NAME] DA CO Dia de atendimento do cliente violado Endereço: …" at bounding box center [361, 171] width 722 height 343
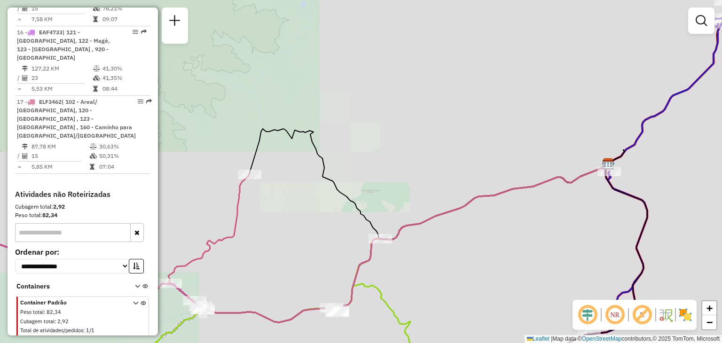
drag, startPoint x: 442, startPoint y: 274, endPoint x: 370, endPoint y: 94, distance: 193.6
click at [378, 104] on div "Janela de atendimento Grade de atendimento Capacidade Transportadoras Veículos …" at bounding box center [361, 171] width 722 height 343
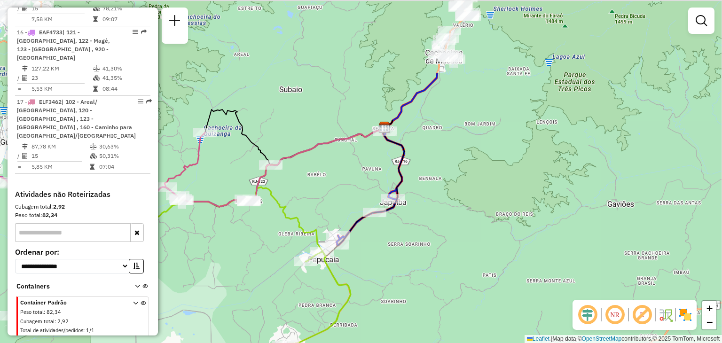
drag, startPoint x: 412, startPoint y: 74, endPoint x: 353, endPoint y: 175, distance: 117.4
click at [353, 175] on div "Janela de atendimento Grade de atendimento Capacidade Transportadoras Veículos …" at bounding box center [361, 171] width 722 height 343
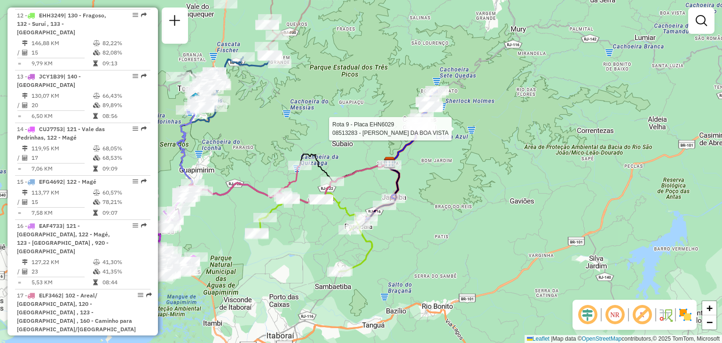
select select "**********"
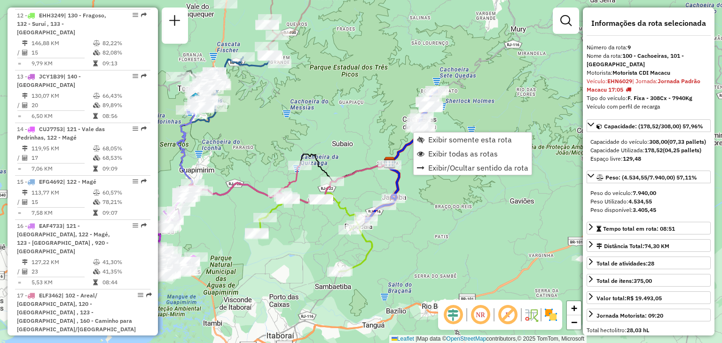
scroll to position [789, 0]
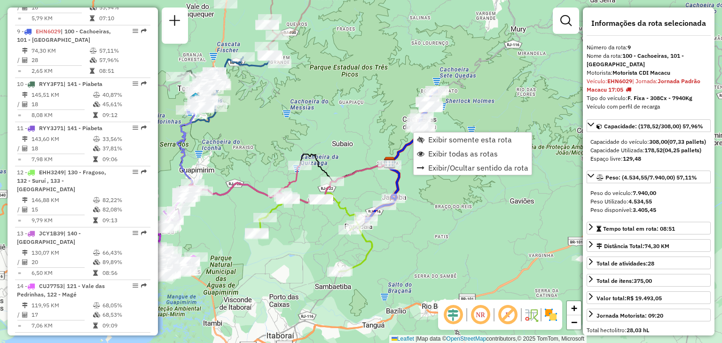
click at [239, 157] on div "Janela de atendimento Grade de atendimento Capacidade Transportadoras Veículos …" at bounding box center [361, 171] width 722 height 343
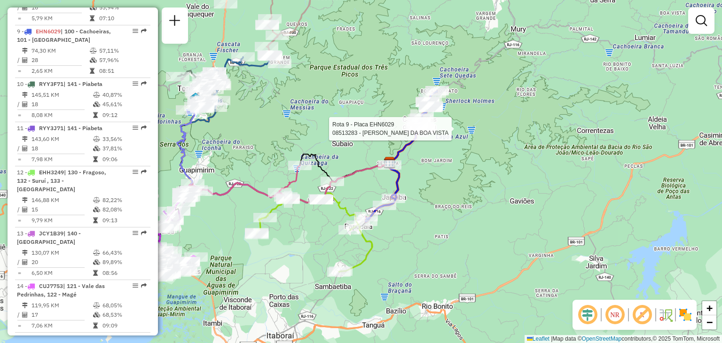
select select "**********"
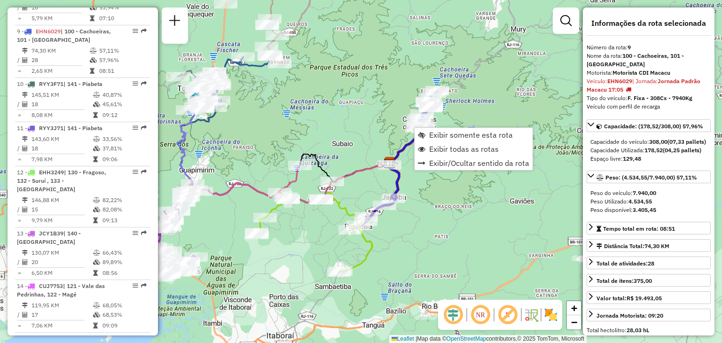
click at [312, 125] on div "Janela de atendimento Grade de atendimento Capacidade Transportadoras Veículos …" at bounding box center [361, 171] width 722 height 343
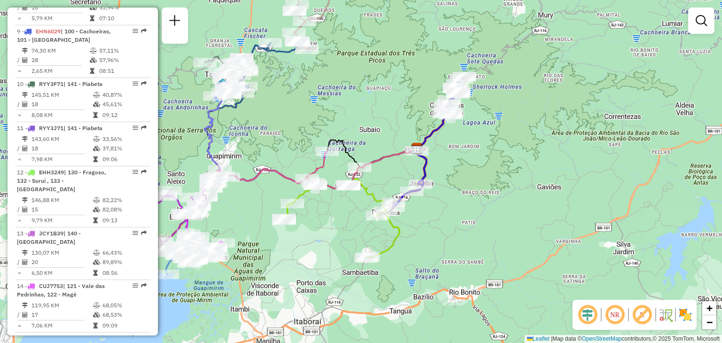
drag, startPoint x: 269, startPoint y: 152, endPoint x: 292, endPoint y: 144, distance: 24.8
click at [342, 111] on div "Janela de atendimento Grade de atendimento Capacidade Transportadoras Veículos …" at bounding box center [361, 171] width 722 height 343
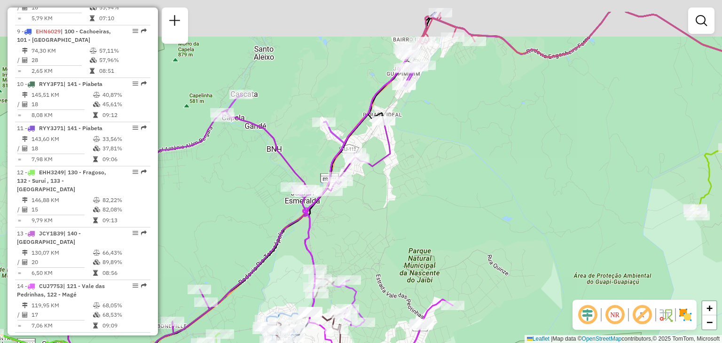
drag, startPoint x: 342, startPoint y: 148, endPoint x: 416, endPoint y: 192, distance: 86.3
click at [416, 192] on div "Janela de atendimento Grade de atendimento Capacidade Transportadoras Veículos …" at bounding box center [361, 171] width 722 height 343
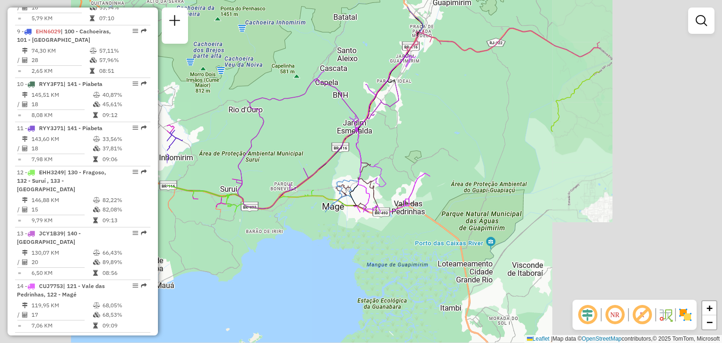
drag, startPoint x: 461, startPoint y: 93, endPoint x: 453, endPoint y: 139, distance: 46.7
click at [453, 139] on div "Janela de atendimento Grade de atendimento Capacidade Transportadoras Veículos …" at bounding box center [361, 171] width 722 height 343
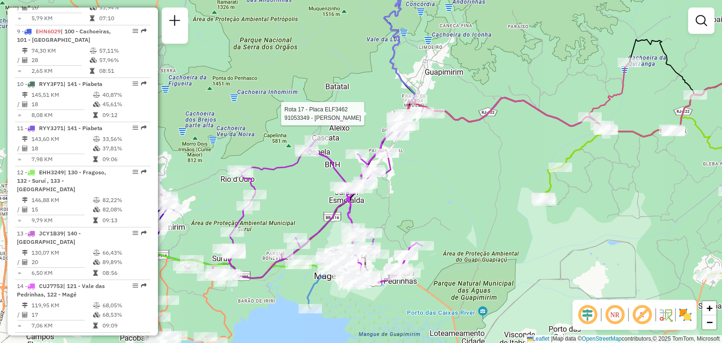
select select "**********"
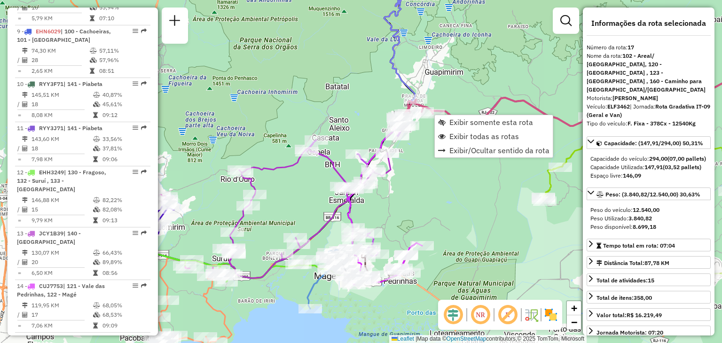
scroll to position [1140, 0]
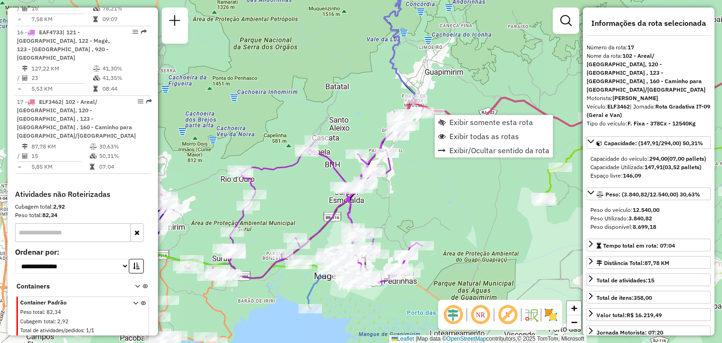
click at [420, 177] on div "Janela de atendimento Grade de atendimento Capacidade Transportadoras Veículos …" at bounding box center [361, 171] width 722 height 343
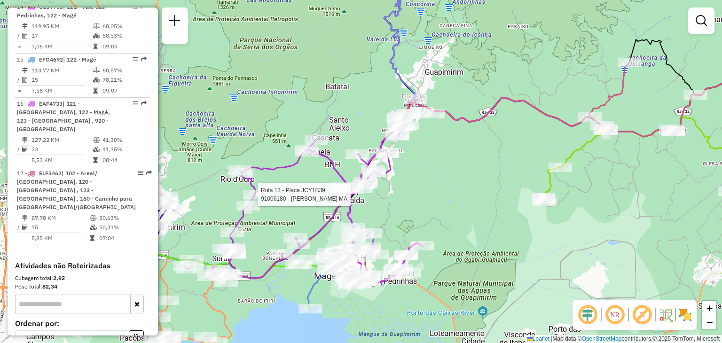
select select "**********"
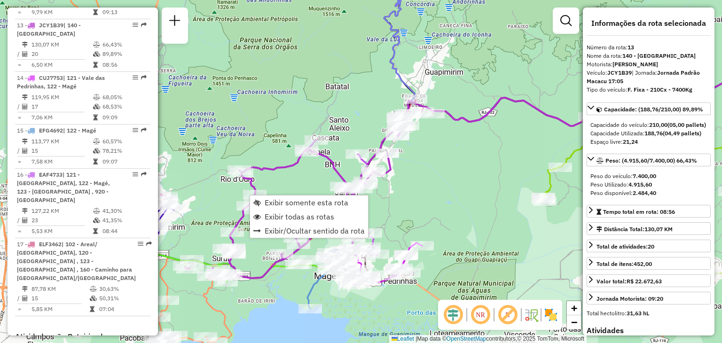
scroll to position [982, 0]
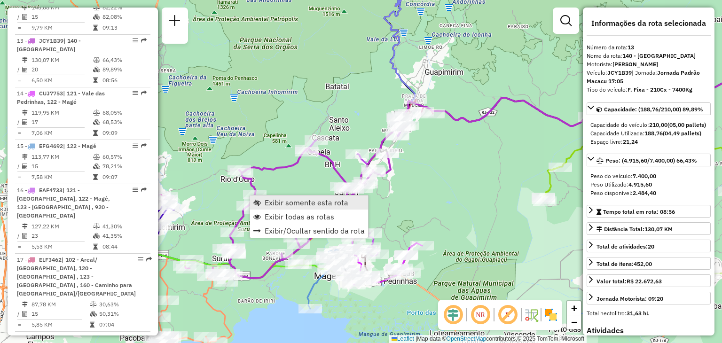
click at [275, 199] on span "Exibir somente esta rota" at bounding box center [307, 203] width 84 height 8
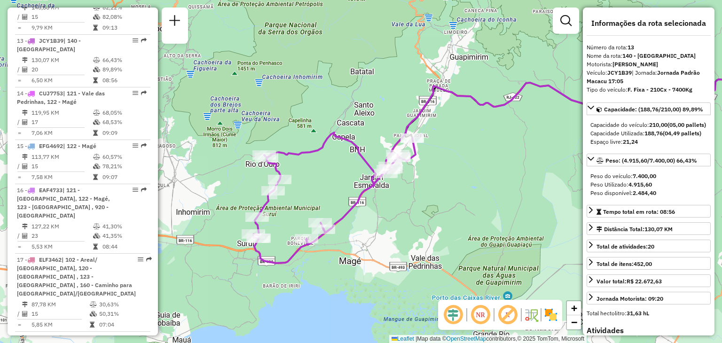
drag, startPoint x: 316, startPoint y: 227, endPoint x: 414, endPoint y: 210, distance: 100.2
click at [459, 211] on div "Janela de atendimento Grade de atendimento Capacidade Transportadoras Veículos …" at bounding box center [361, 171] width 722 height 343
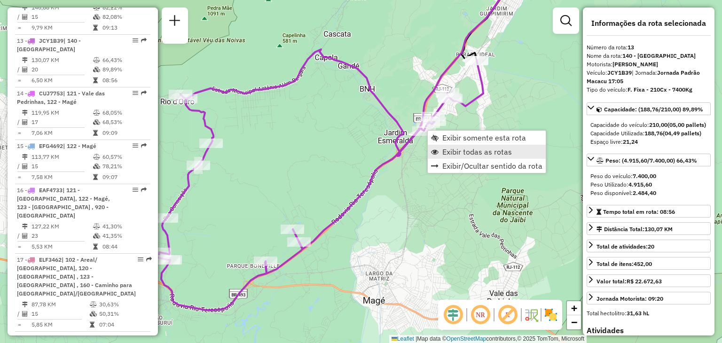
click at [458, 153] on span "Exibir todas as rotas" at bounding box center [478, 152] width 70 height 8
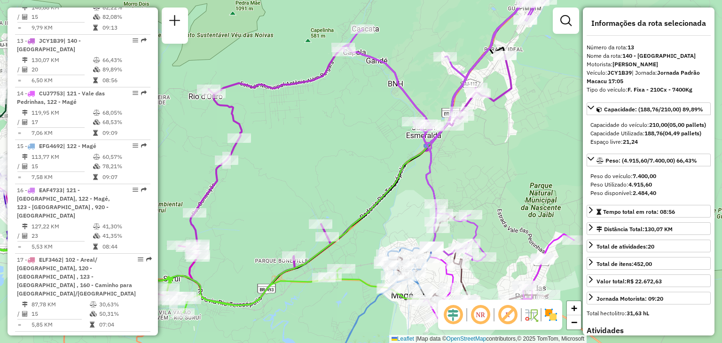
drag, startPoint x: 312, startPoint y: 182, endPoint x: 430, endPoint y: 168, distance: 119.3
click at [430, 168] on div "Rota 13 - Placa JCY1B39 91047867 - [PERSON_NAME] DA S Rota 13 - Placa JCY1B39 9…" at bounding box center [361, 171] width 722 height 343
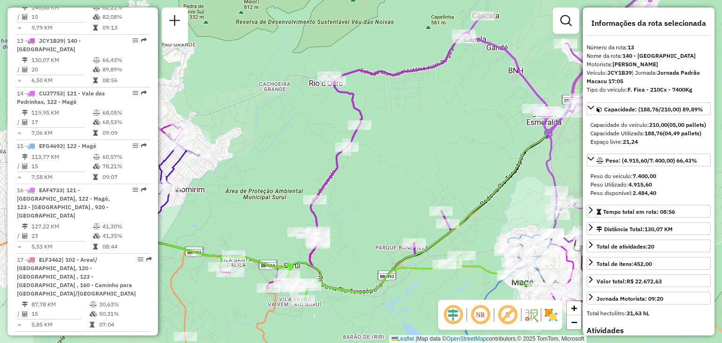
drag, startPoint x: 276, startPoint y: 167, endPoint x: 411, endPoint y: 170, distance: 135.0
click at [411, 170] on div "Janela de atendimento Grade de atendimento Capacidade Transportadoras Veículos …" at bounding box center [361, 171] width 722 height 343
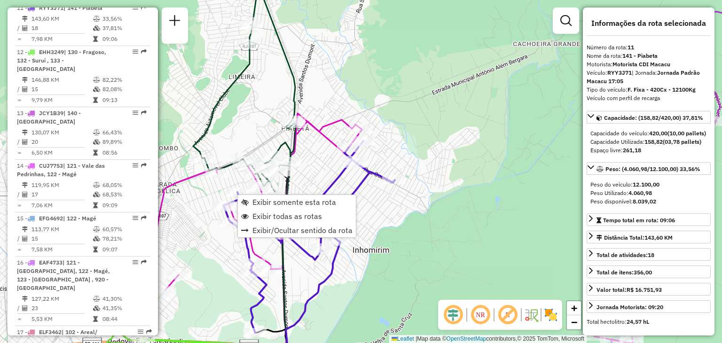
scroll to position [886, 0]
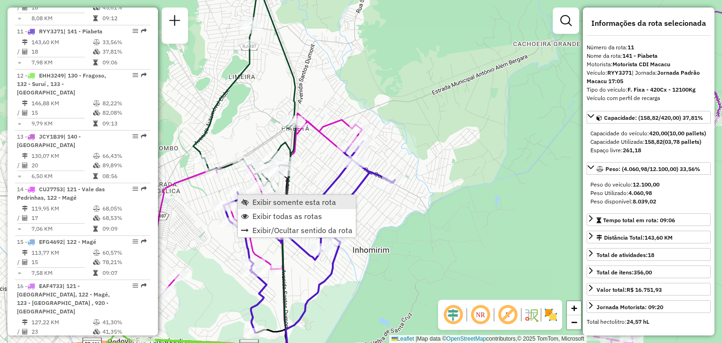
click at [271, 200] on span "Exibir somente esta rota" at bounding box center [295, 202] width 84 height 8
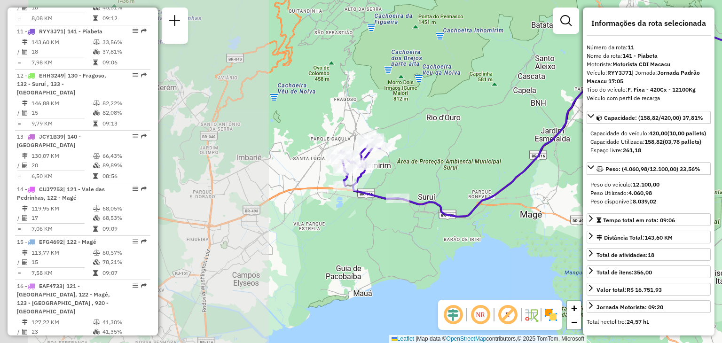
drag, startPoint x: 227, startPoint y: 254, endPoint x: 546, endPoint y: 185, distance: 326.7
click at [546, 185] on div "Janela de atendimento Grade de atendimento Capacidade Transportadoras Veículos …" at bounding box center [361, 171] width 722 height 343
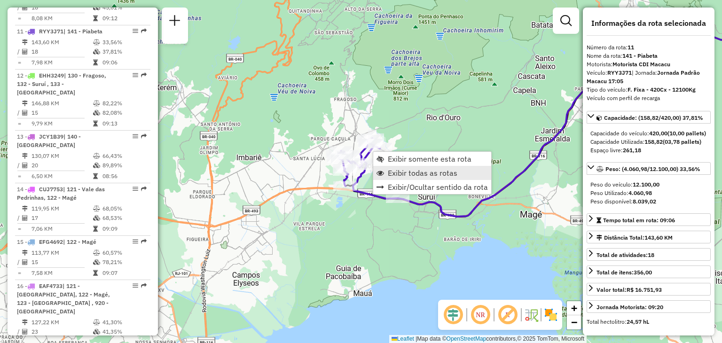
click at [401, 170] on span "Exibir todas as rotas" at bounding box center [423, 173] width 70 height 8
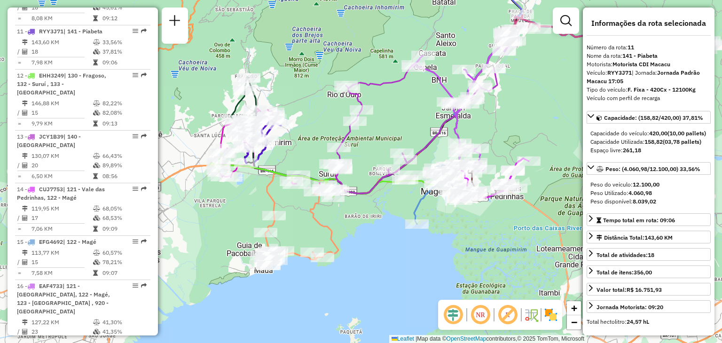
drag, startPoint x: 468, startPoint y: 230, endPoint x: 368, endPoint y: 207, distance: 101.9
click at [368, 207] on div "Janela de atendimento Grade de atendimento Capacidade Transportadoras Veículos …" at bounding box center [361, 171] width 722 height 343
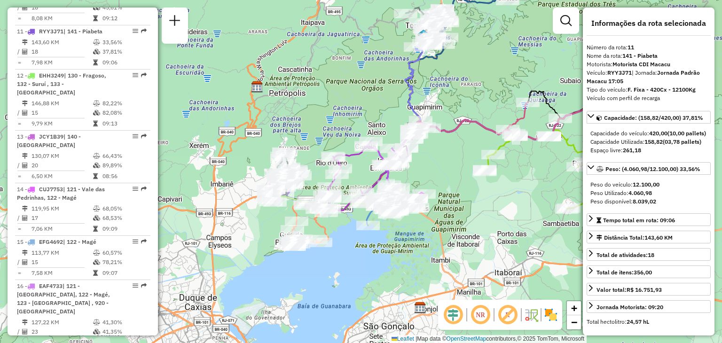
drag, startPoint x: 480, startPoint y: 221, endPoint x: 444, endPoint y: 234, distance: 38.7
click at [444, 234] on div "Janela de atendimento Grade de atendimento Capacidade Transportadoras Veículos …" at bounding box center [361, 171] width 722 height 343
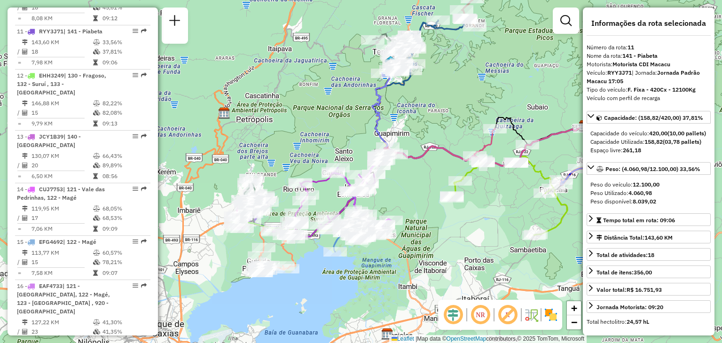
drag, startPoint x: 458, startPoint y: 224, endPoint x: 466, endPoint y: 224, distance: 8.5
click at [469, 225] on div "Janela de atendimento Grade de atendimento Capacidade Transportadoras Veículos …" at bounding box center [361, 171] width 722 height 343
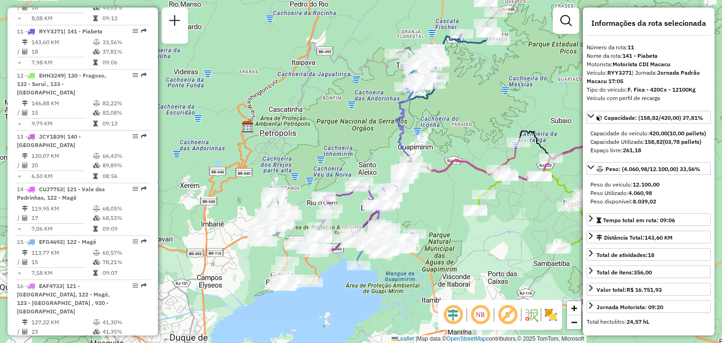
click at [442, 213] on div "Janela de atendimento Grade de atendimento Capacidade Transportadoras Veículos …" at bounding box center [361, 171] width 722 height 343
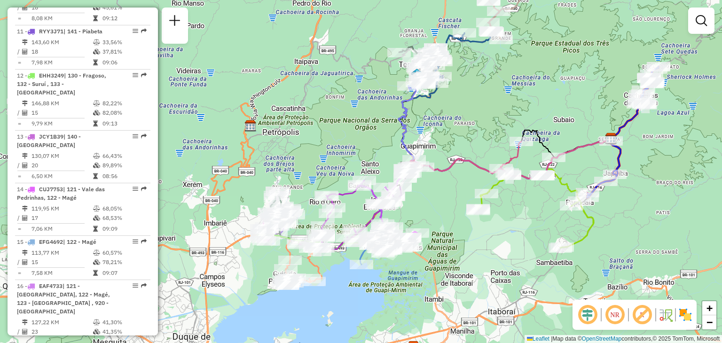
drag, startPoint x: 439, startPoint y: 252, endPoint x: 450, endPoint y: 246, distance: 11.6
click at [449, 247] on div "Janela de atendimento Grade de atendimento Capacidade Transportadoras Veículos …" at bounding box center [361, 171] width 722 height 343
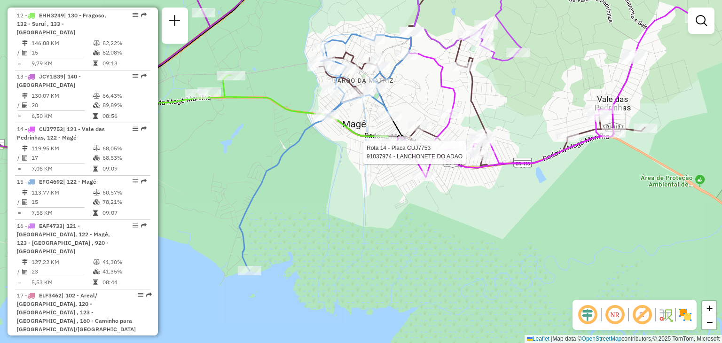
select select "**********"
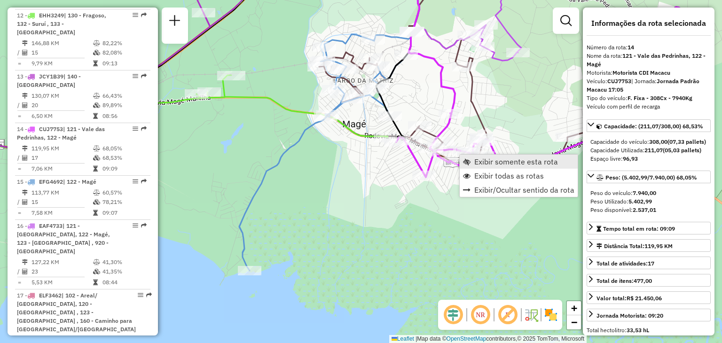
scroll to position [1035, 0]
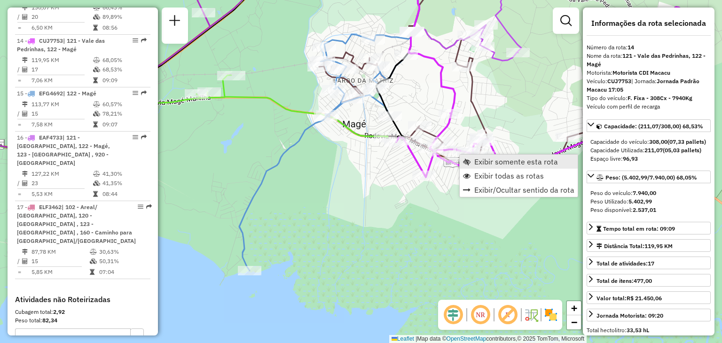
click at [490, 159] on span "Exibir somente esta rota" at bounding box center [517, 162] width 84 height 8
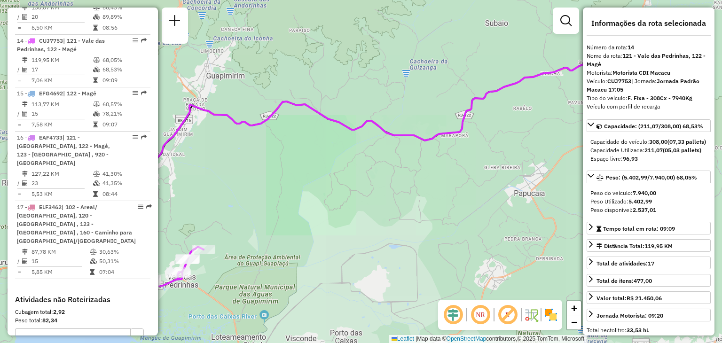
drag, startPoint x: 397, startPoint y: 210, endPoint x: 599, endPoint y: 125, distance: 218.6
click at [599, 125] on hb-router-mapa "Informações da Sessão 1275333 - [DATE] Criação: [DATE] 21:22 Depósito: CDI Maca…" at bounding box center [361, 171] width 722 height 343
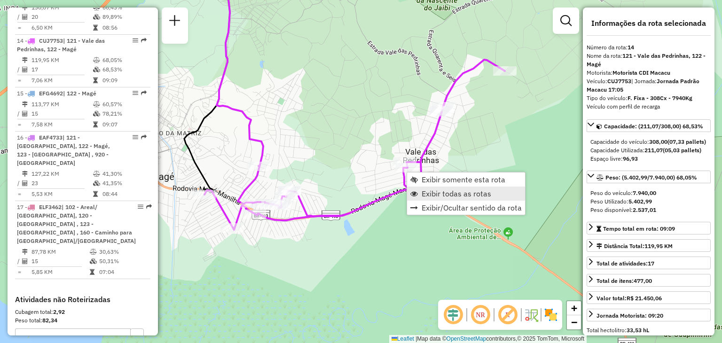
click at [440, 196] on span "Exibir todas as rotas" at bounding box center [457, 194] width 70 height 8
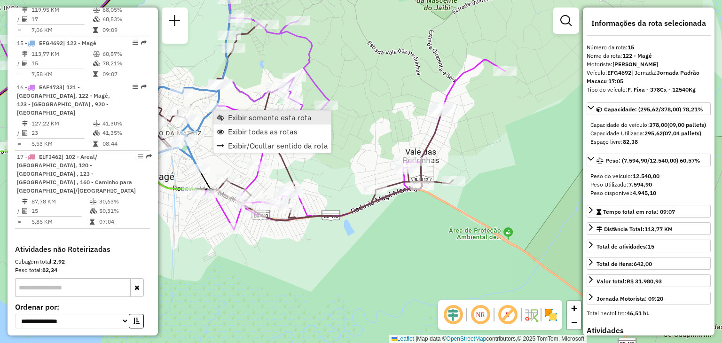
scroll to position [1087, 0]
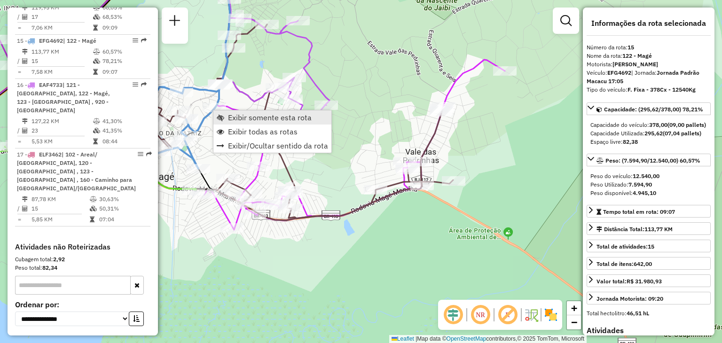
click at [233, 116] on span "Exibir somente esta rota" at bounding box center [270, 118] width 84 height 8
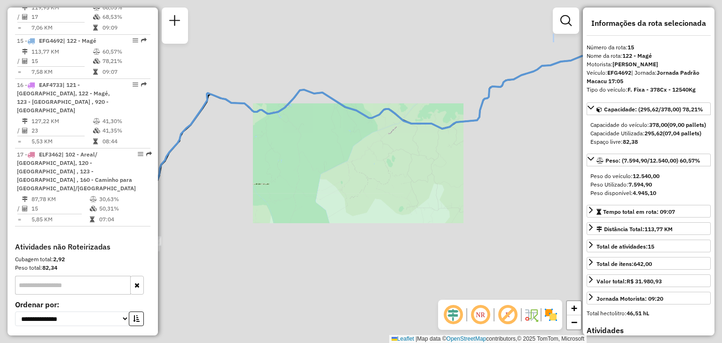
drag, startPoint x: 275, startPoint y: 162, endPoint x: 408, endPoint y: 186, distance: 135.3
click at [451, 173] on div "Janela de atendimento Grade de atendimento Capacidade Transportadoras Veículos …" at bounding box center [361, 171] width 722 height 343
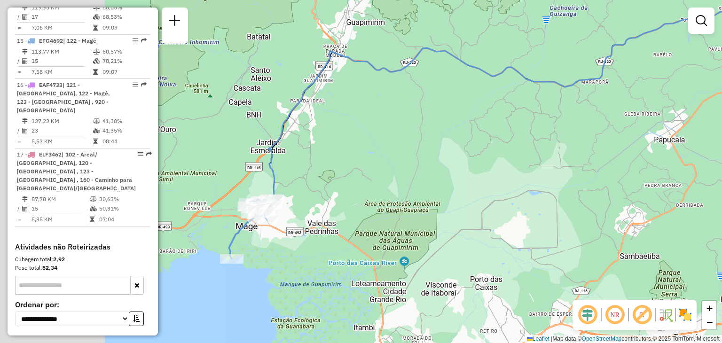
drag, startPoint x: 359, startPoint y: 192, endPoint x: 491, endPoint y: 154, distance: 137.2
click at [491, 154] on div "Janela de atendimento Grade de atendimento Capacidade Transportadoras Veículos …" at bounding box center [361, 171] width 722 height 343
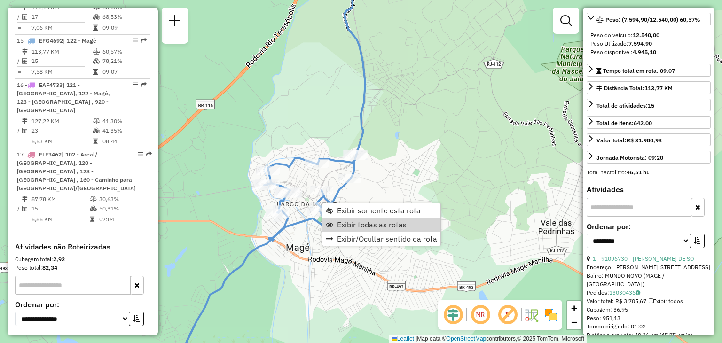
scroll to position [188, 0]
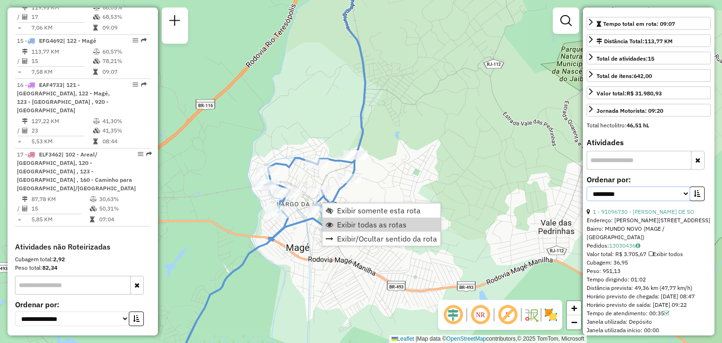
click at [657, 201] on select "**********" at bounding box center [638, 194] width 103 height 15
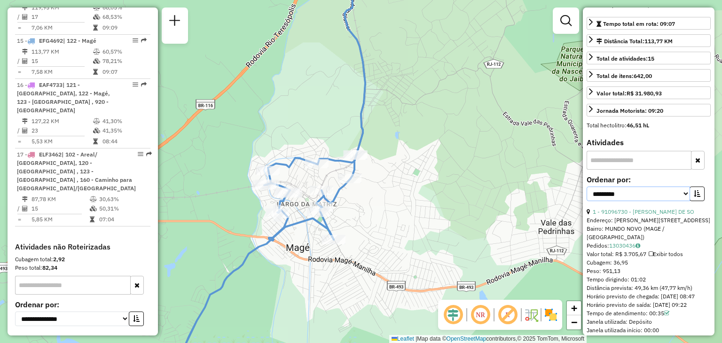
select select "*********"
click at [587, 201] on select "**********" at bounding box center [638, 194] width 103 height 15
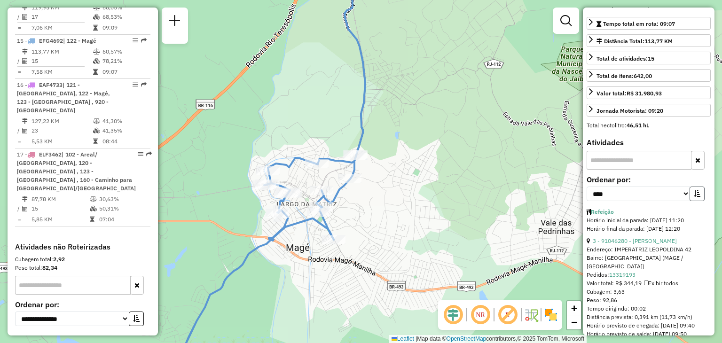
click at [697, 197] on icon "button" at bounding box center [697, 193] width 7 height 7
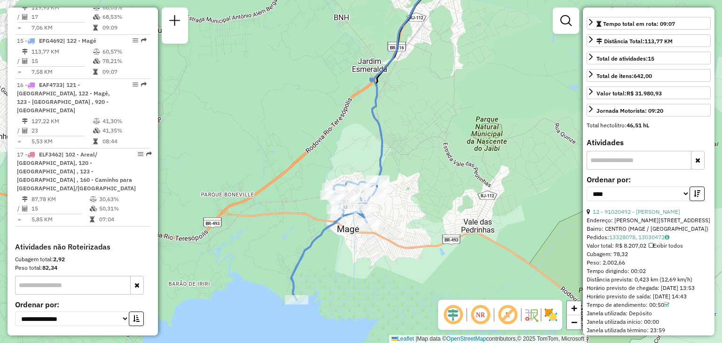
scroll to position [235, 0]
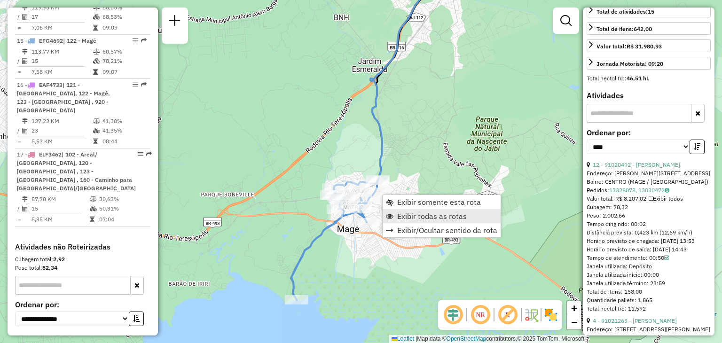
click at [419, 215] on span "Exibir todas as rotas" at bounding box center [432, 217] width 70 height 8
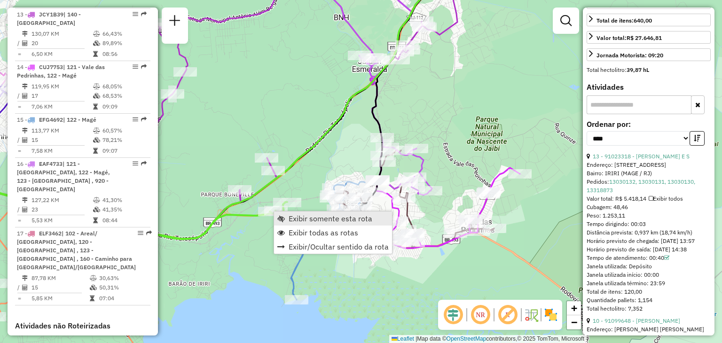
scroll to position [929, 0]
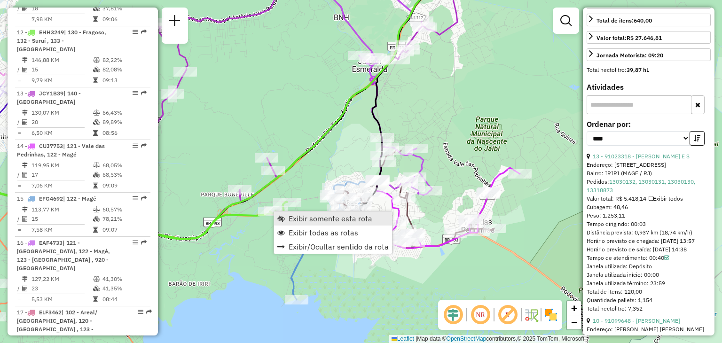
click at [298, 216] on span "Exibir somente esta rota" at bounding box center [331, 219] width 84 height 8
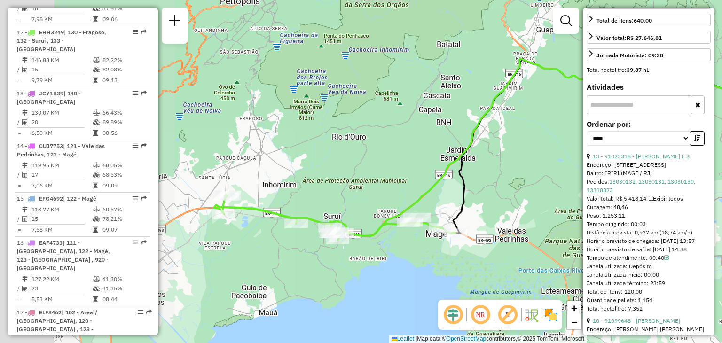
drag, startPoint x: 239, startPoint y: 252, endPoint x: 446, endPoint y: 204, distance: 212.3
click at [446, 204] on div "Janela de atendimento Grade de atendimento Capacidade Transportadoras Veículos …" at bounding box center [361, 171] width 722 height 343
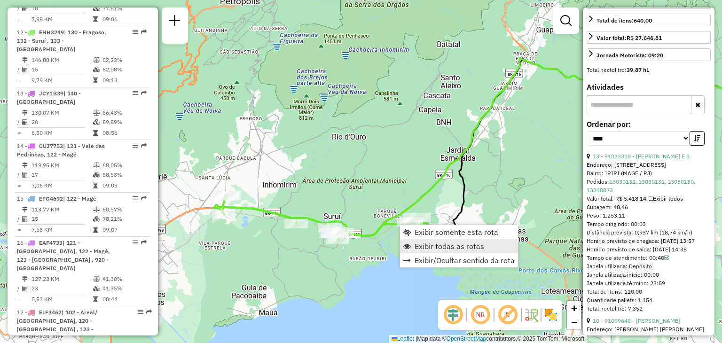
click at [428, 240] on link "Exibir todas as rotas" at bounding box center [459, 246] width 118 height 14
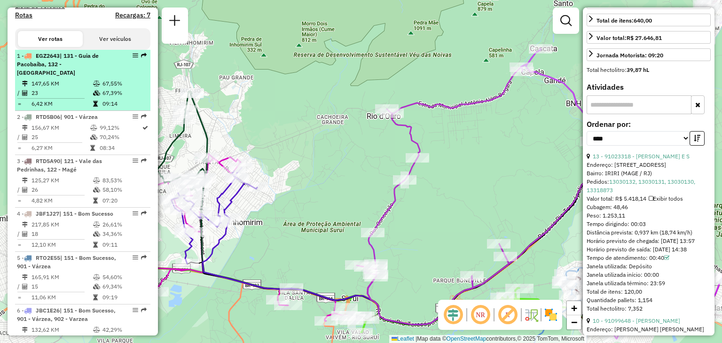
scroll to position [36, 0]
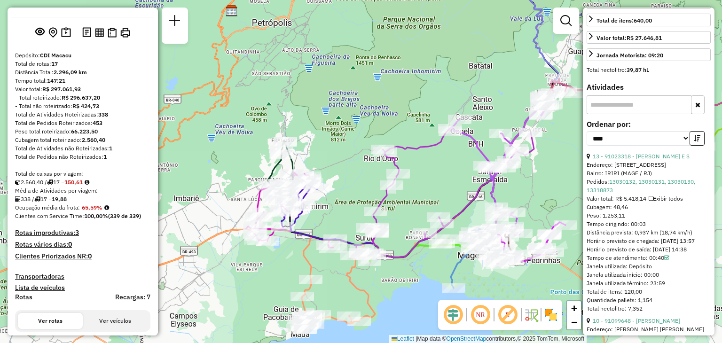
drag, startPoint x: 436, startPoint y: 194, endPoint x: 372, endPoint y: 231, distance: 73.6
click at [411, 183] on div "Janela de atendimento Grade de atendimento Capacidade Transportadoras Veículos …" at bounding box center [361, 171] width 722 height 343
